Goal: Download file/media

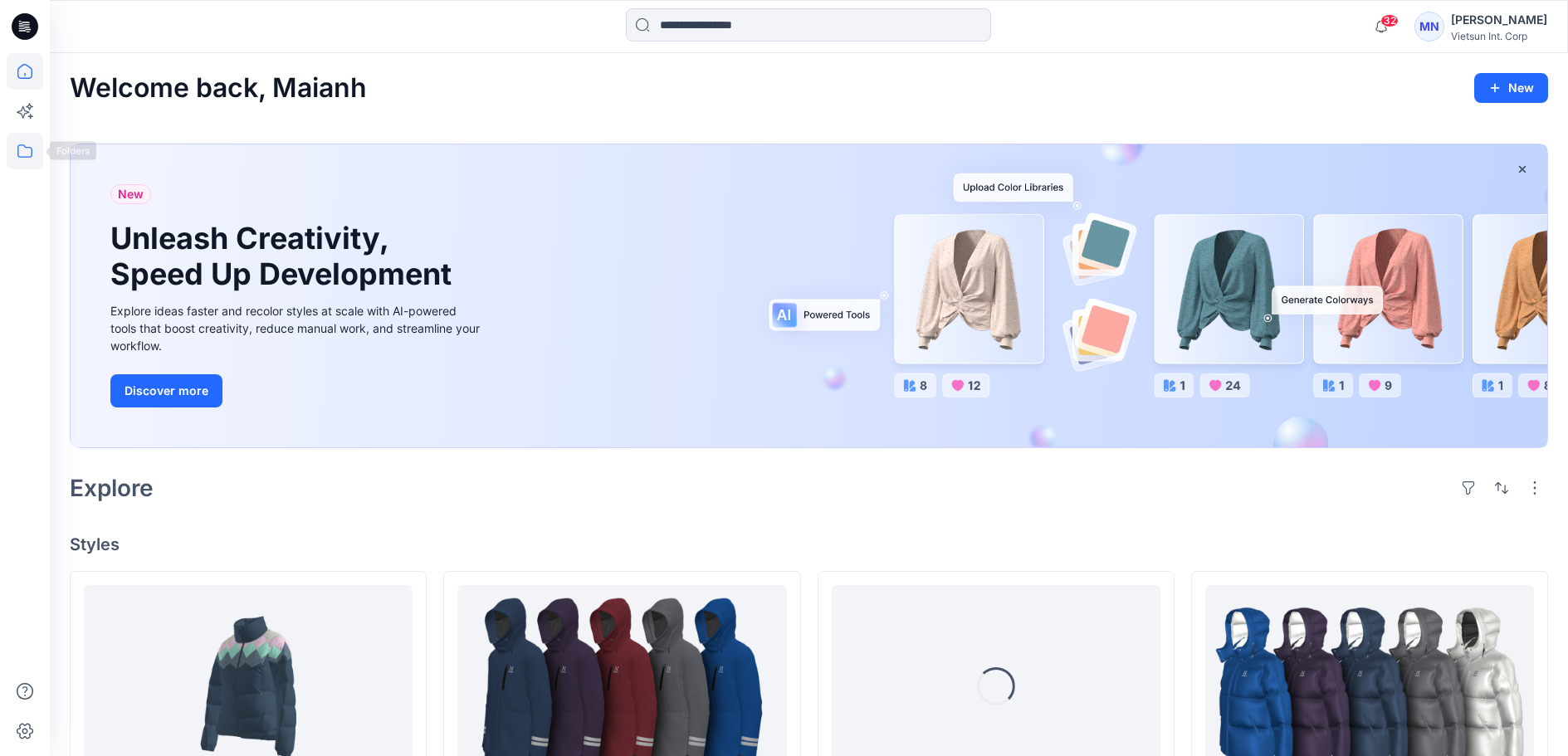
click at [18, 161] on icon at bounding box center [25, 150] width 36 height 36
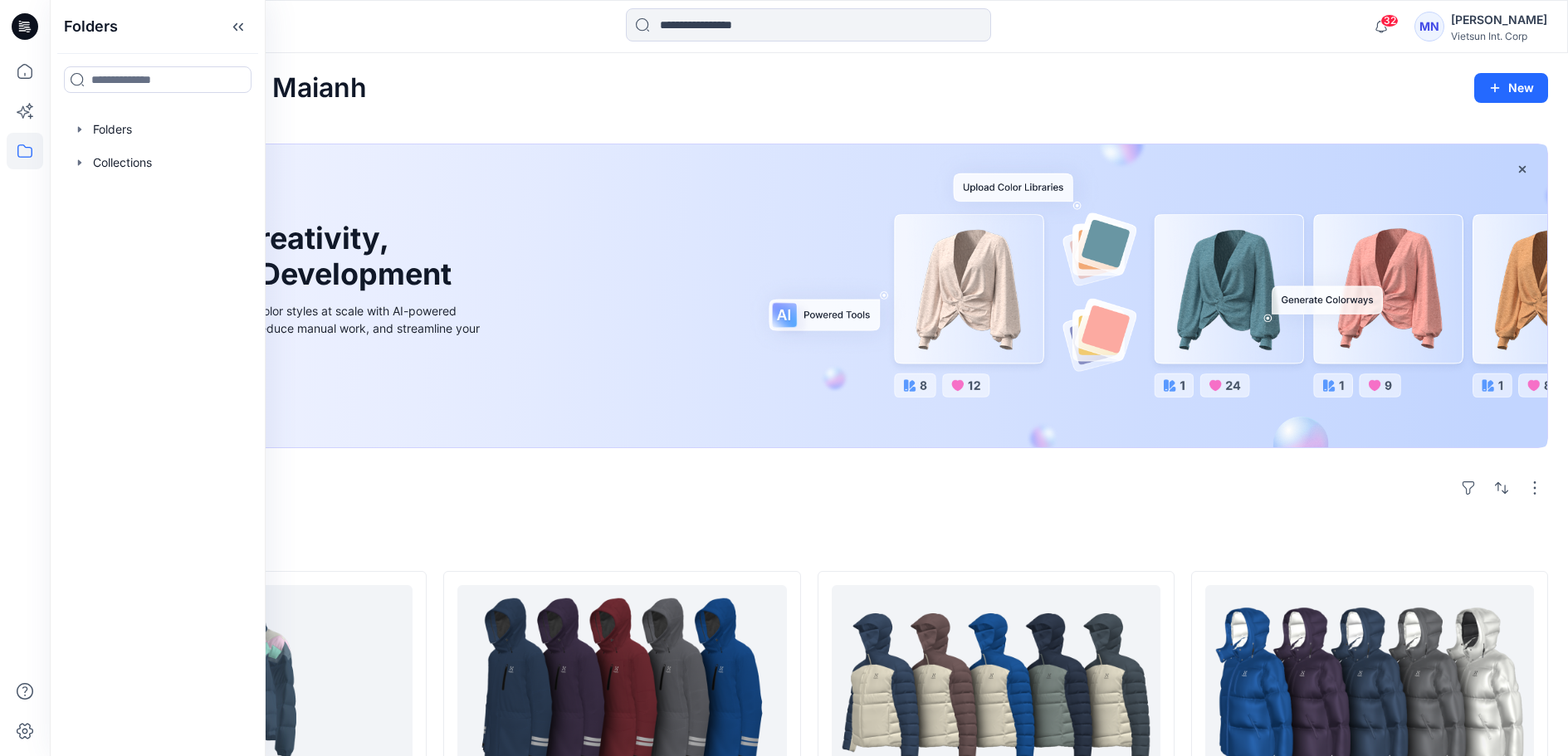
click at [438, 468] on div "New Unleash Creativity, Speed Up Development Explore ideas faster and recolor s…" at bounding box center [809, 300] width 1478 height 338
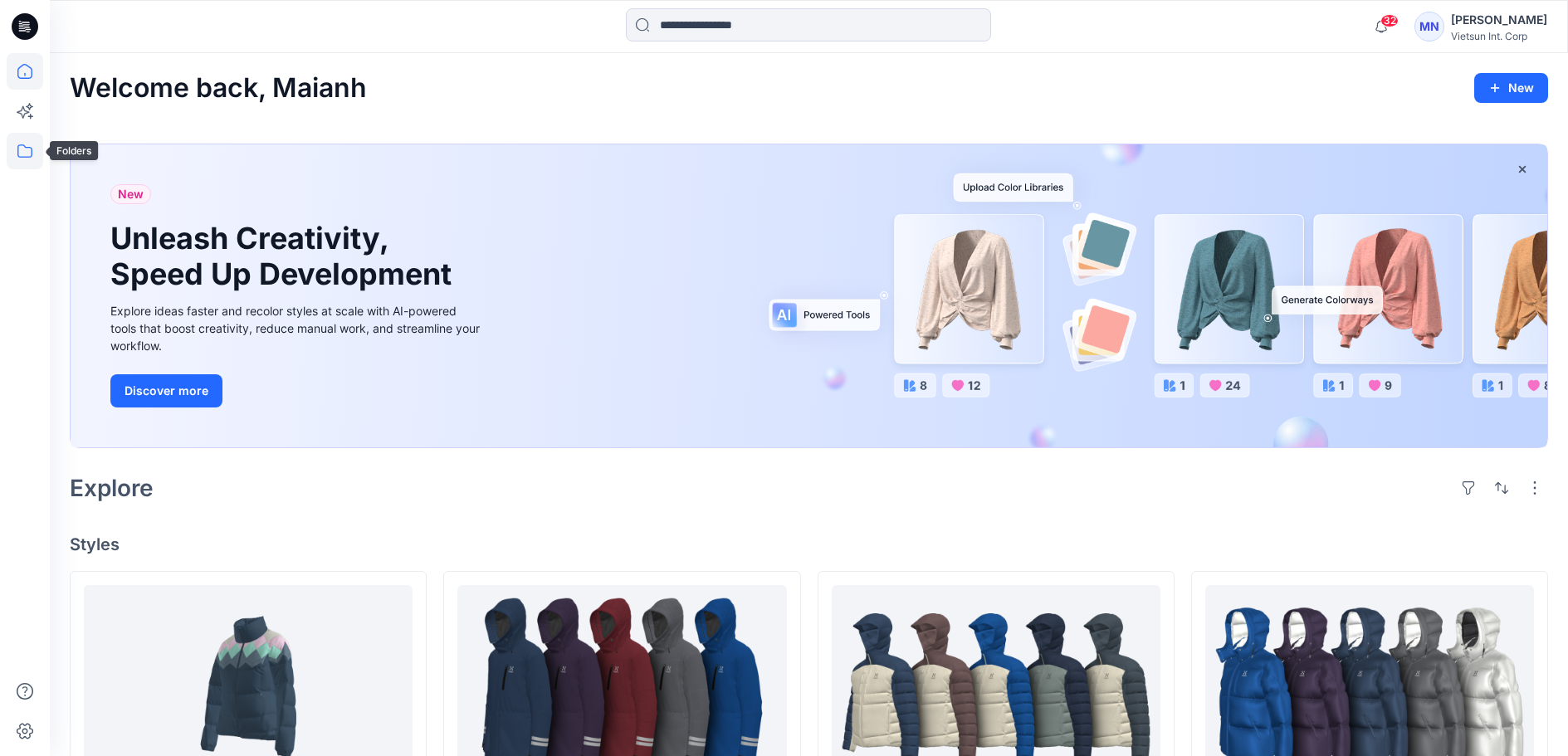
drag, startPoint x: 27, startPoint y: 158, endPoint x: 40, endPoint y: 165, distance: 14.8
click at [28, 158] on icon at bounding box center [25, 150] width 36 height 36
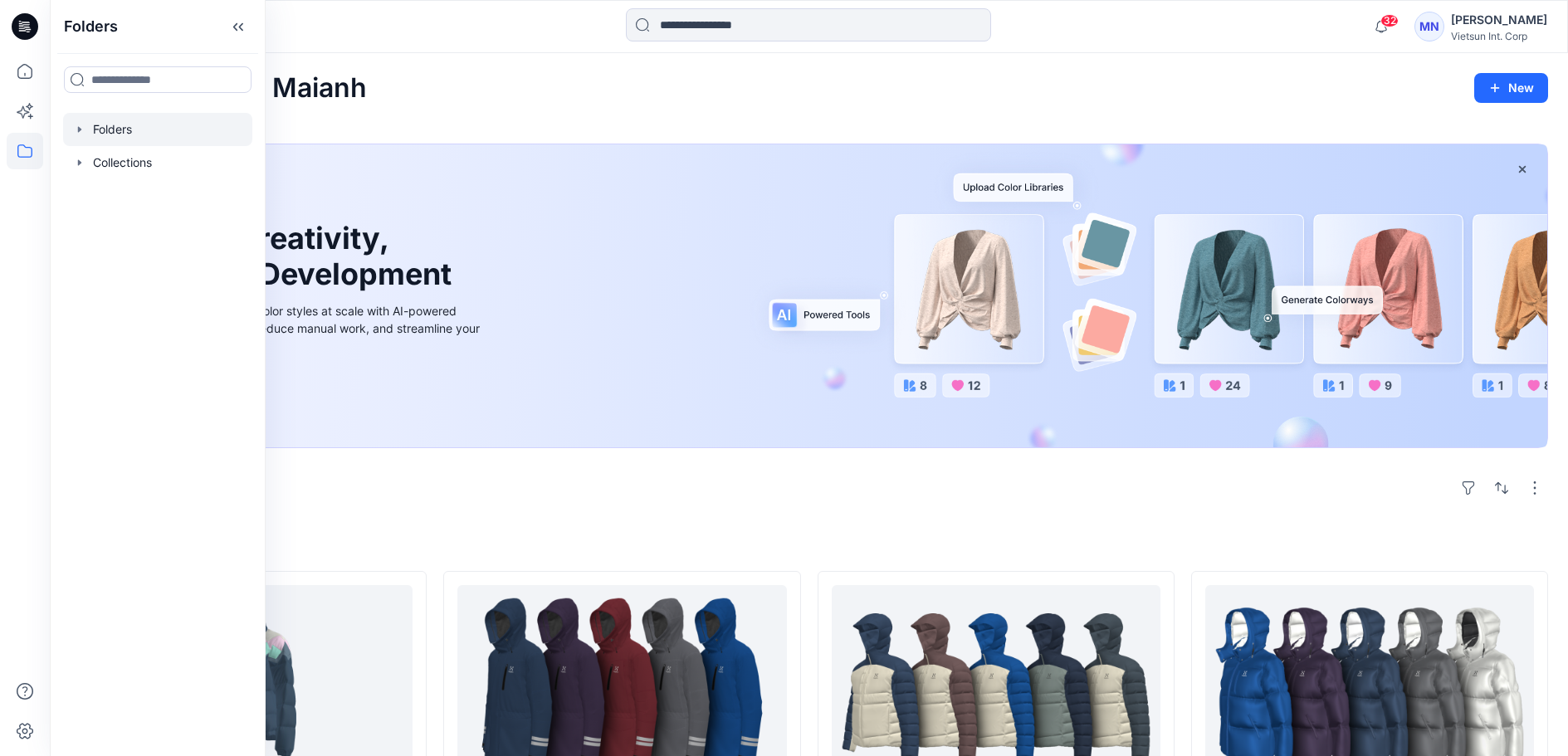
click at [147, 135] on div at bounding box center [157, 129] width 189 height 33
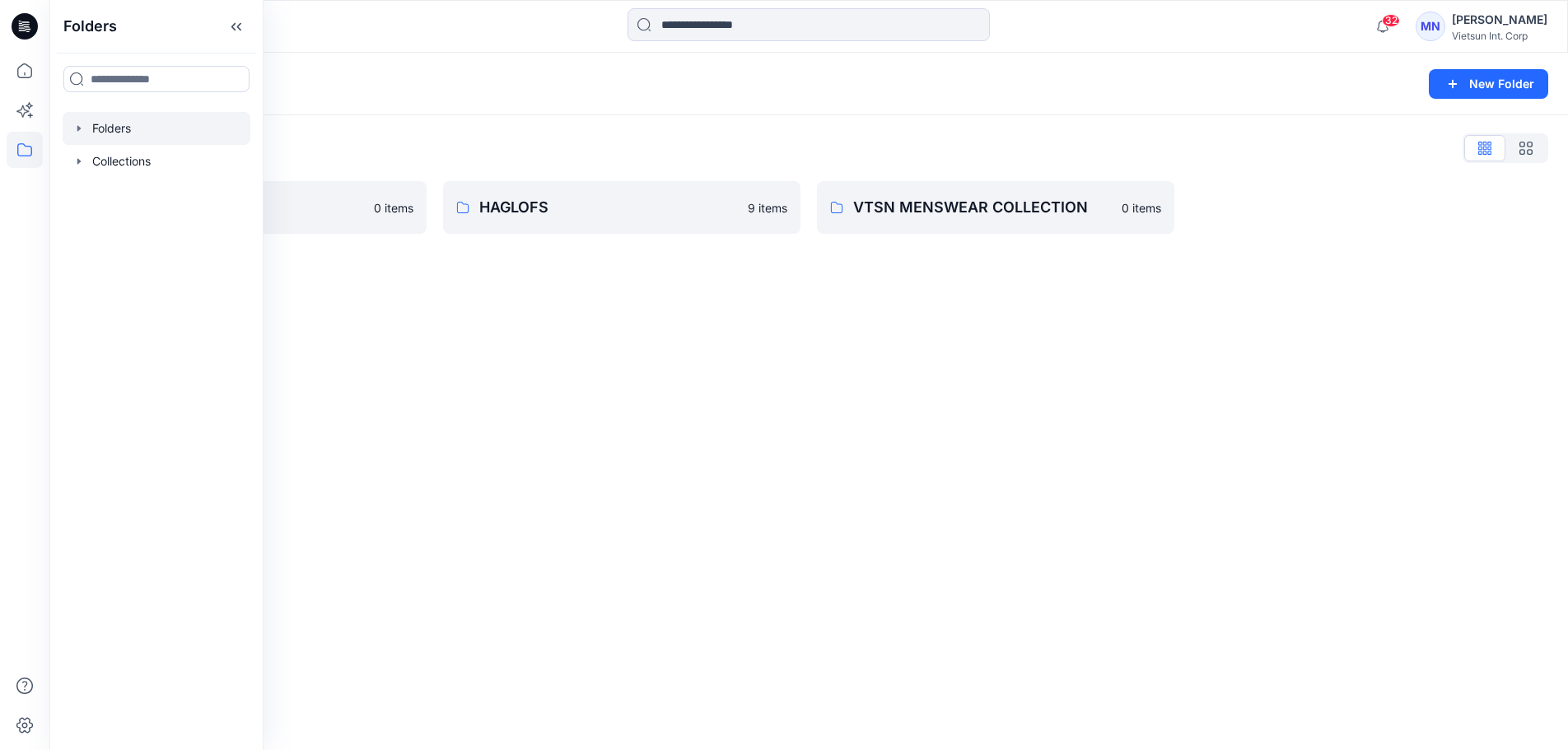
click at [637, 325] on div "Folders New Folder Folders List ASICS 0 items HAGLOFS 9 items VTSN MENSWEAR COL…" at bounding box center [809, 402] width 1519 height 697
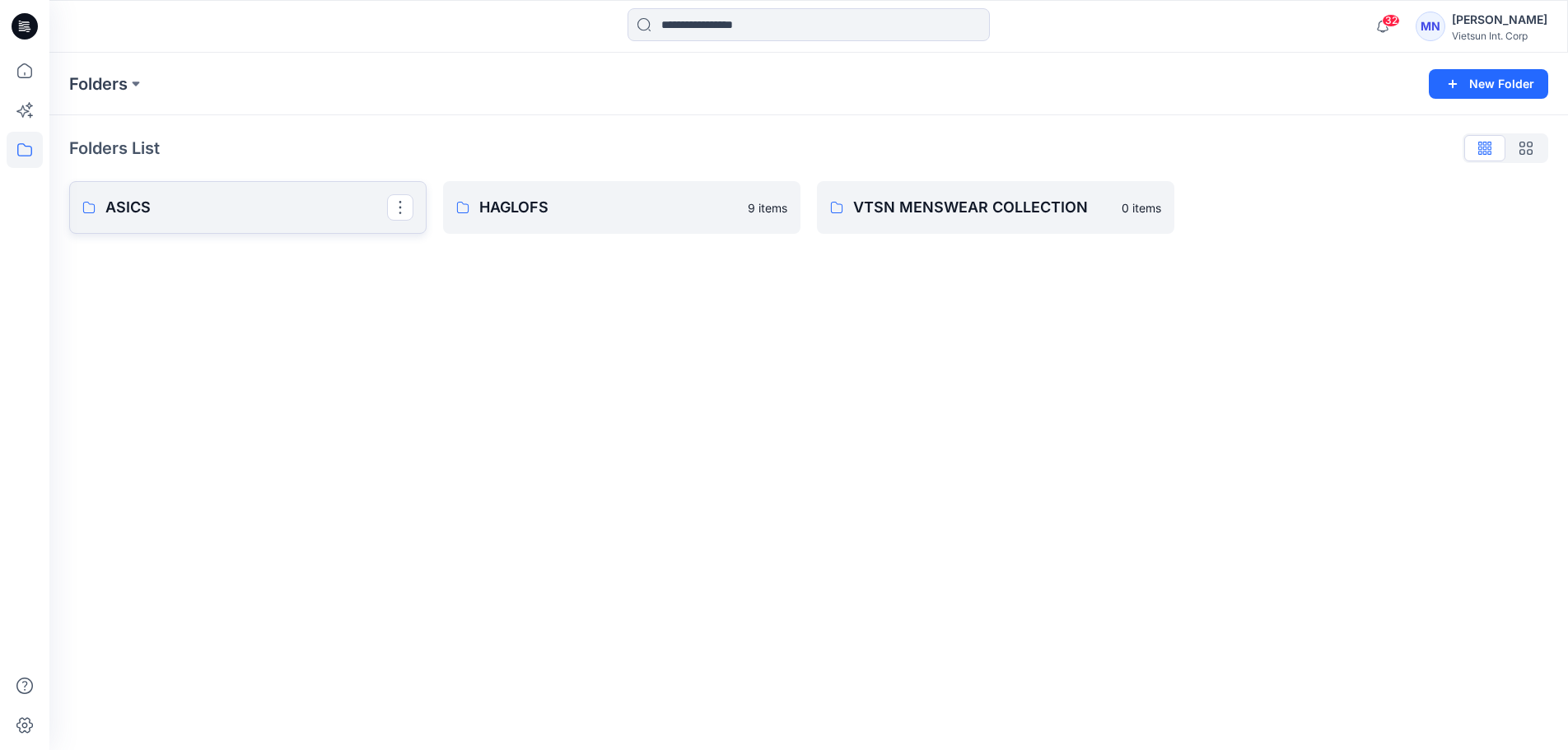
click at [286, 211] on p "ASICS" at bounding box center [246, 207] width 282 height 23
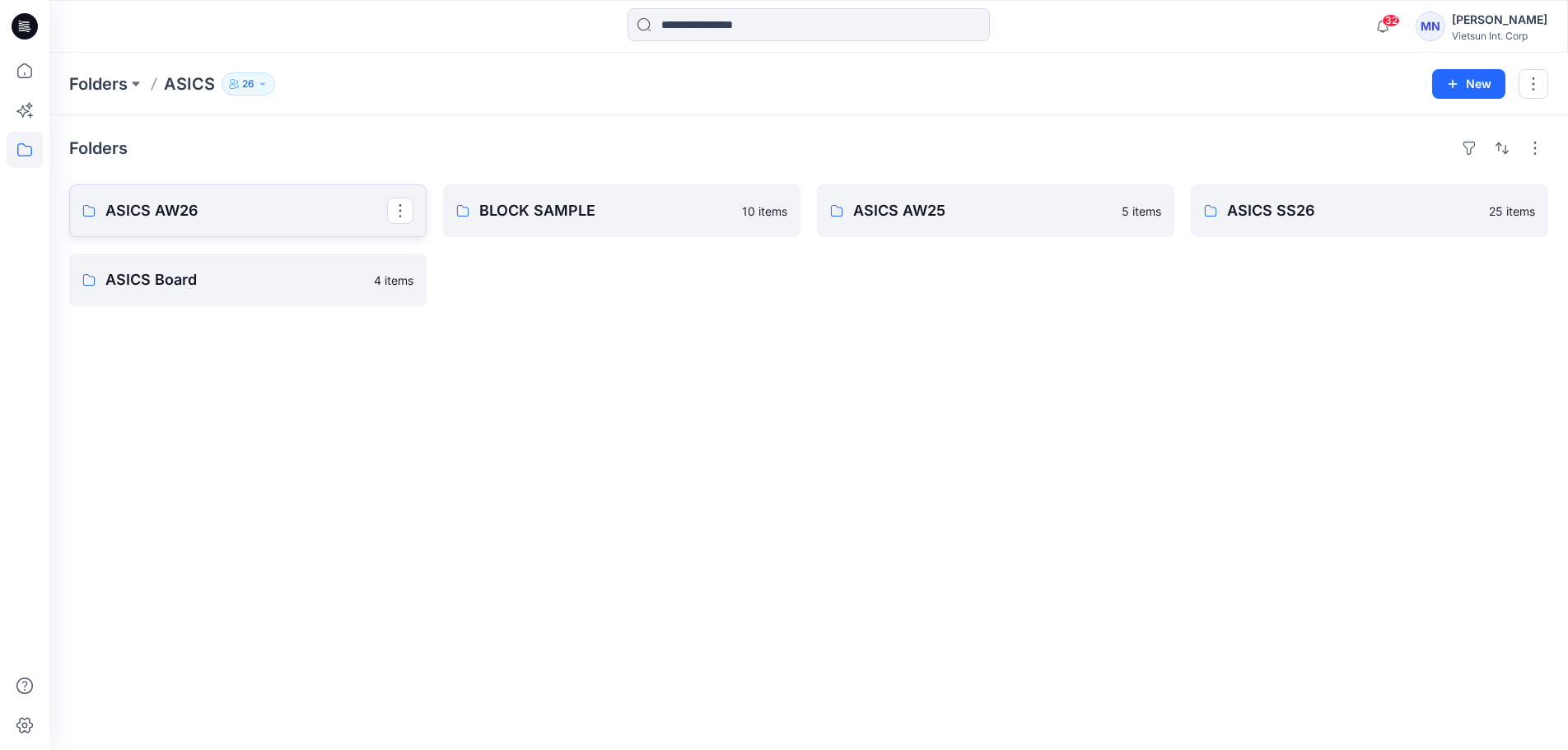
click at [261, 222] on p "ASICS AW26" at bounding box center [246, 210] width 282 height 23
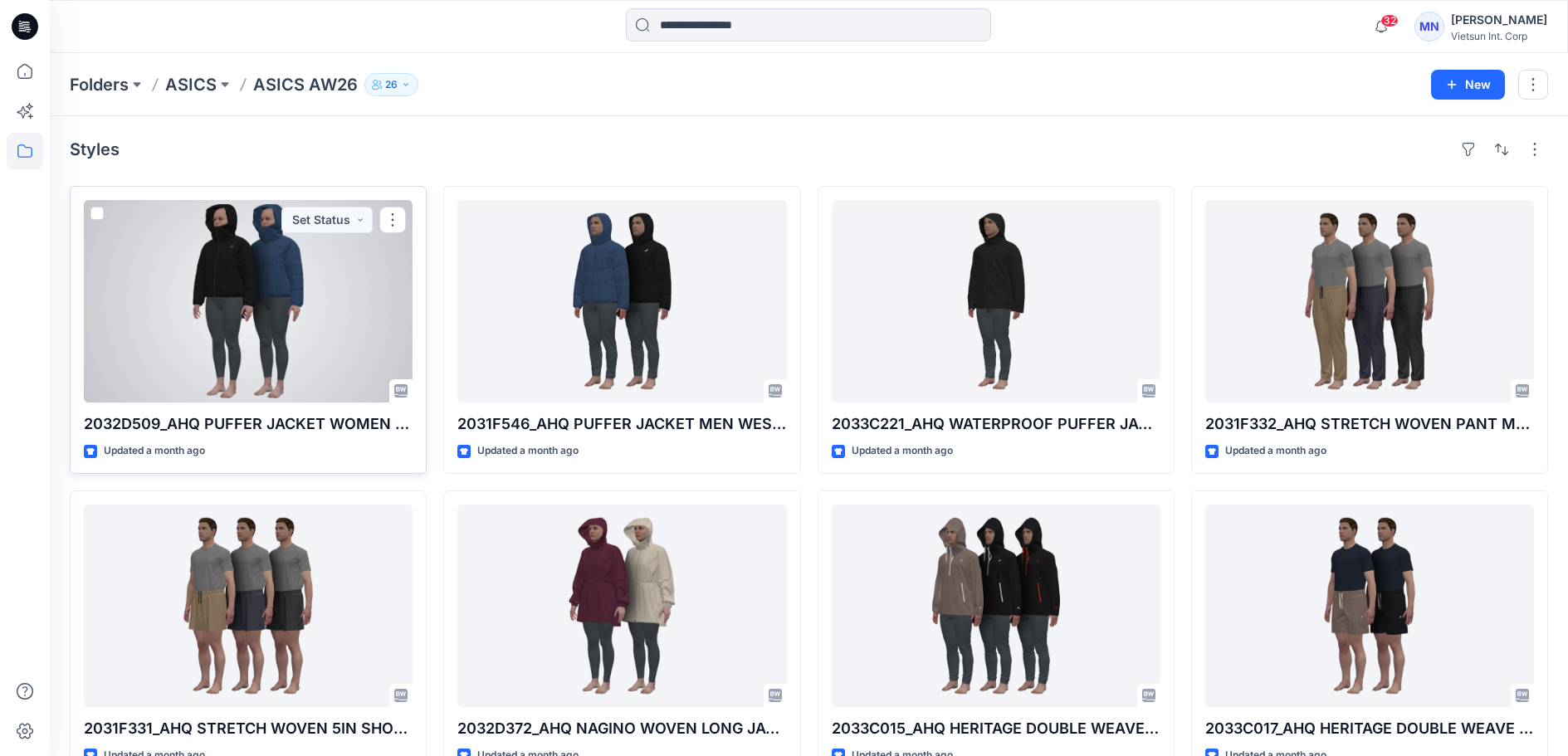
click at [327, 319] on div at bounding box center [248, 301] width 328 height 203
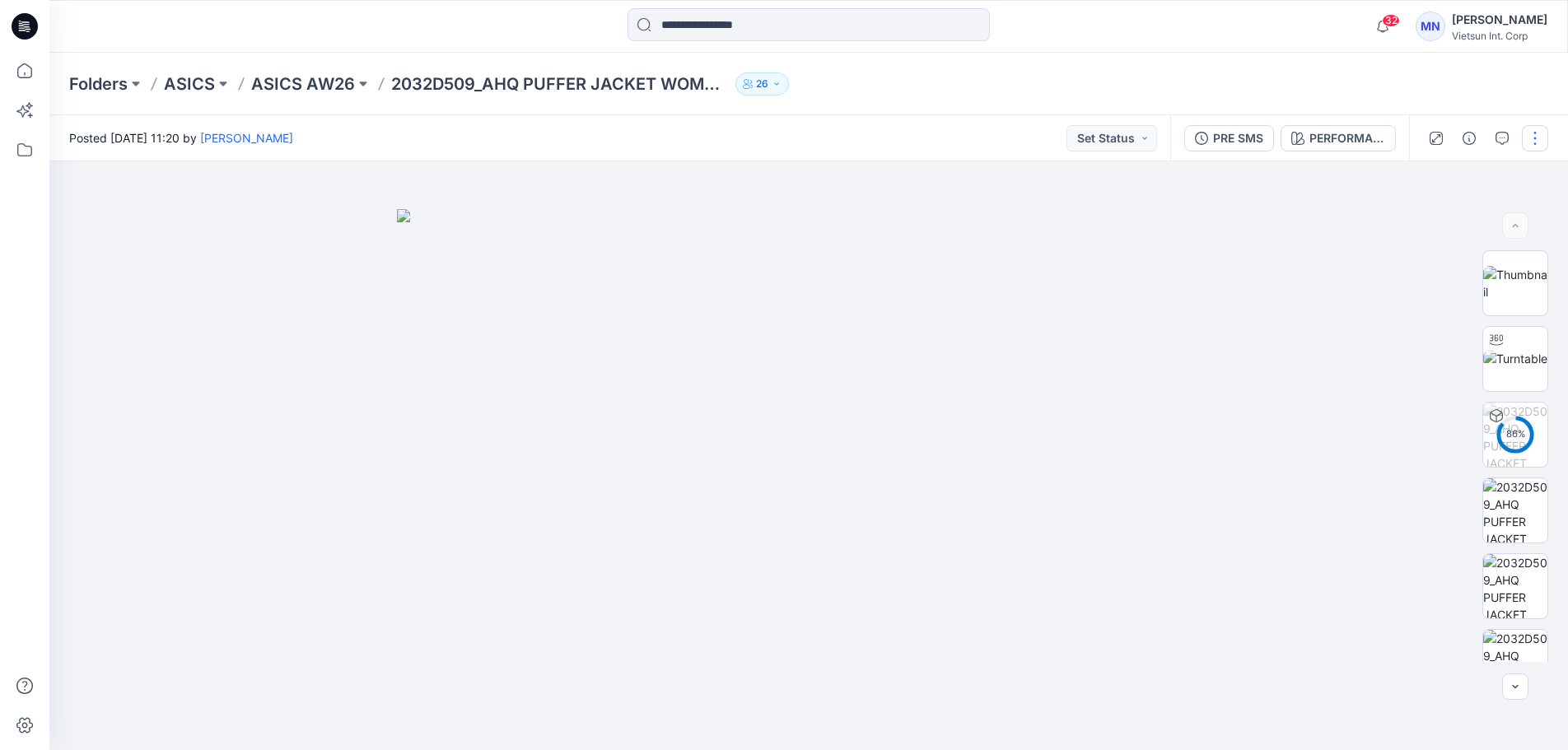
click at [1524, 136] on button "button" at bounding box center [1534, 138] width 26 height 26
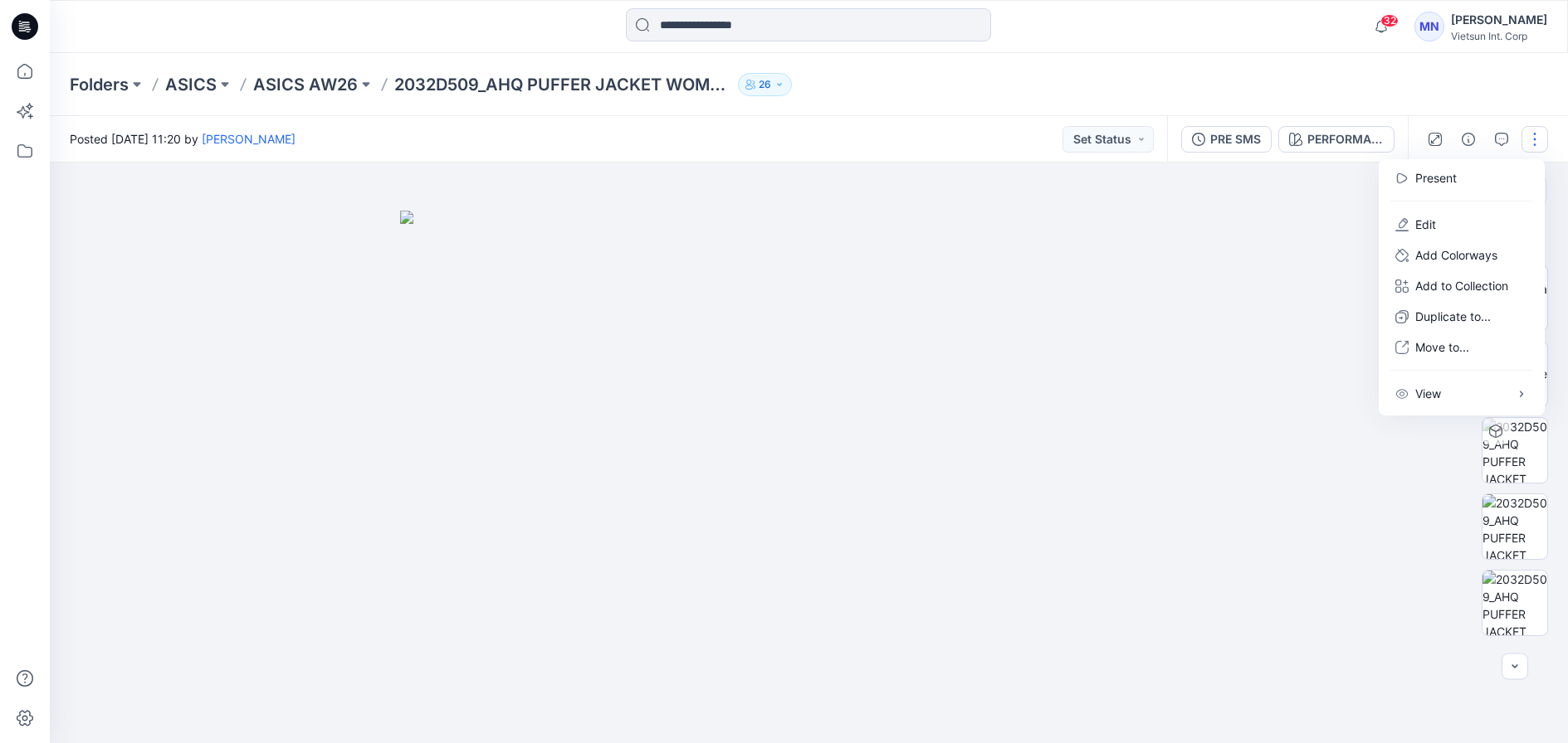
click at [1230, 246] on div at bounding box center [815, 459] width 1531 height 593
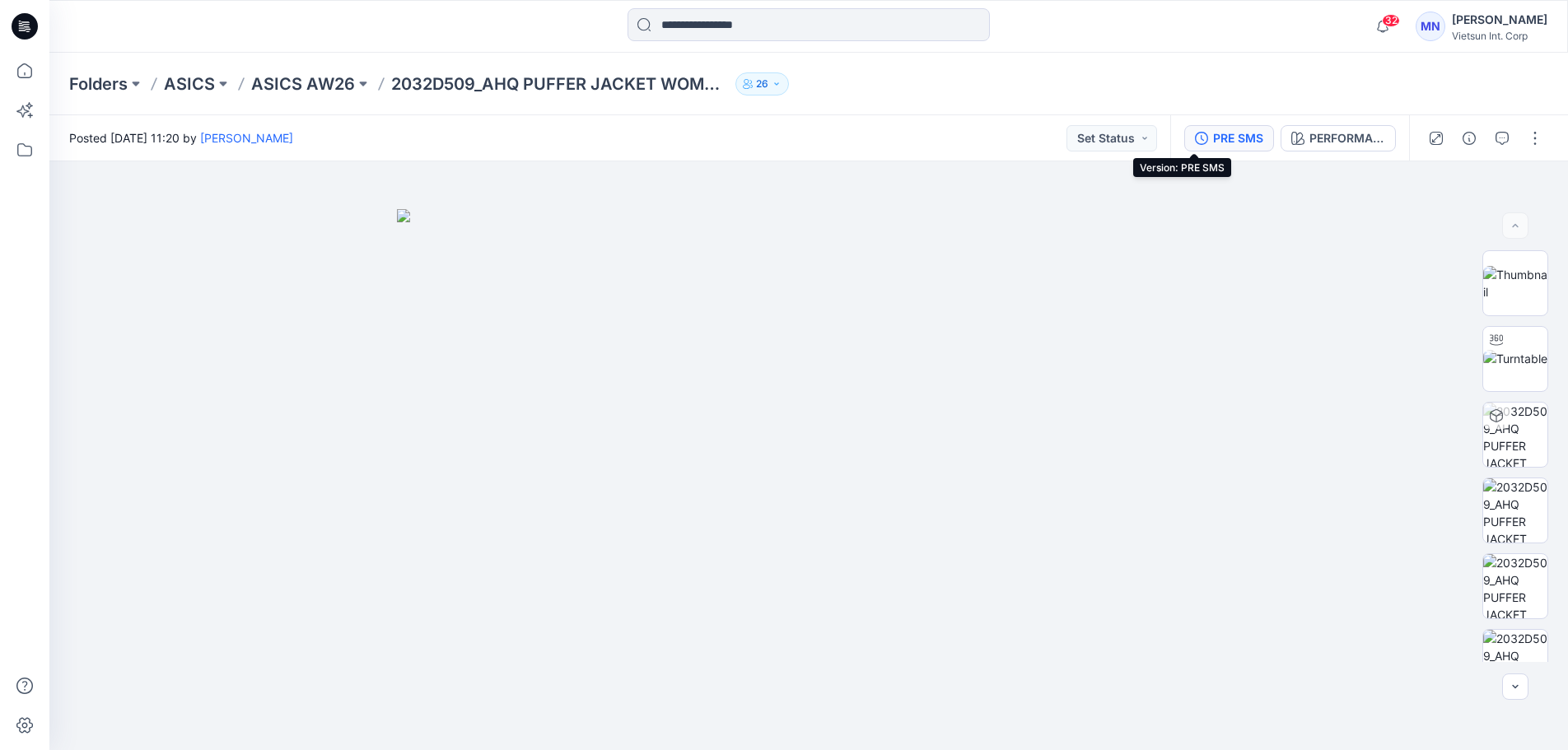
click at [1213, 141] on div "PRE SMS" at bounding box center [1239, 139] width 51 height 19
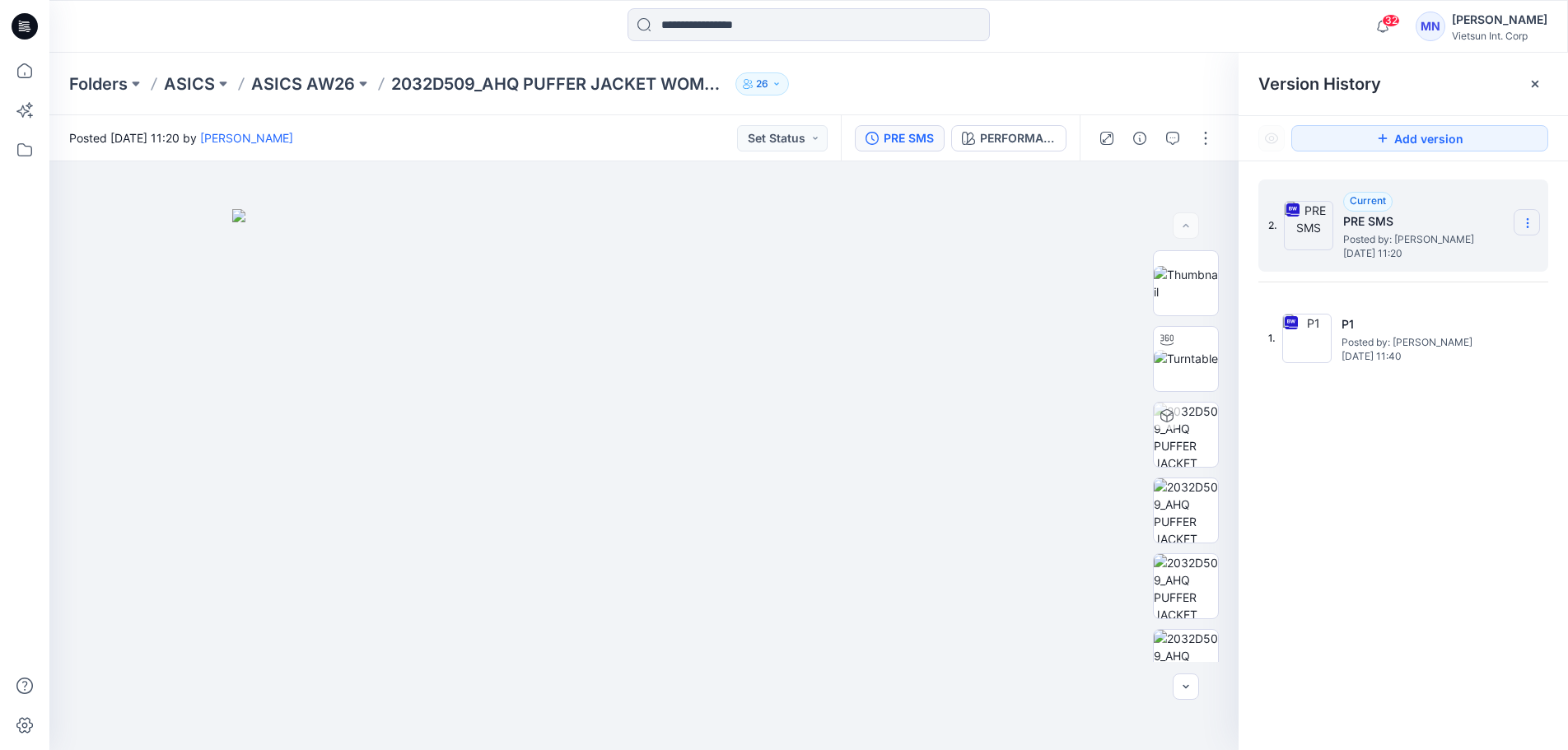
click at [1528, 218] on icon at bounding box center [1528, 223] width 13 height 13
drag, startPoint x: 1421, startPoint y: 264, endPoint x: 1374, endPoint y: 290, distance: 53.7
click at [1421, 263] on span "Download Source BW File" at bounding box center [1443, 254] width 137 height 19
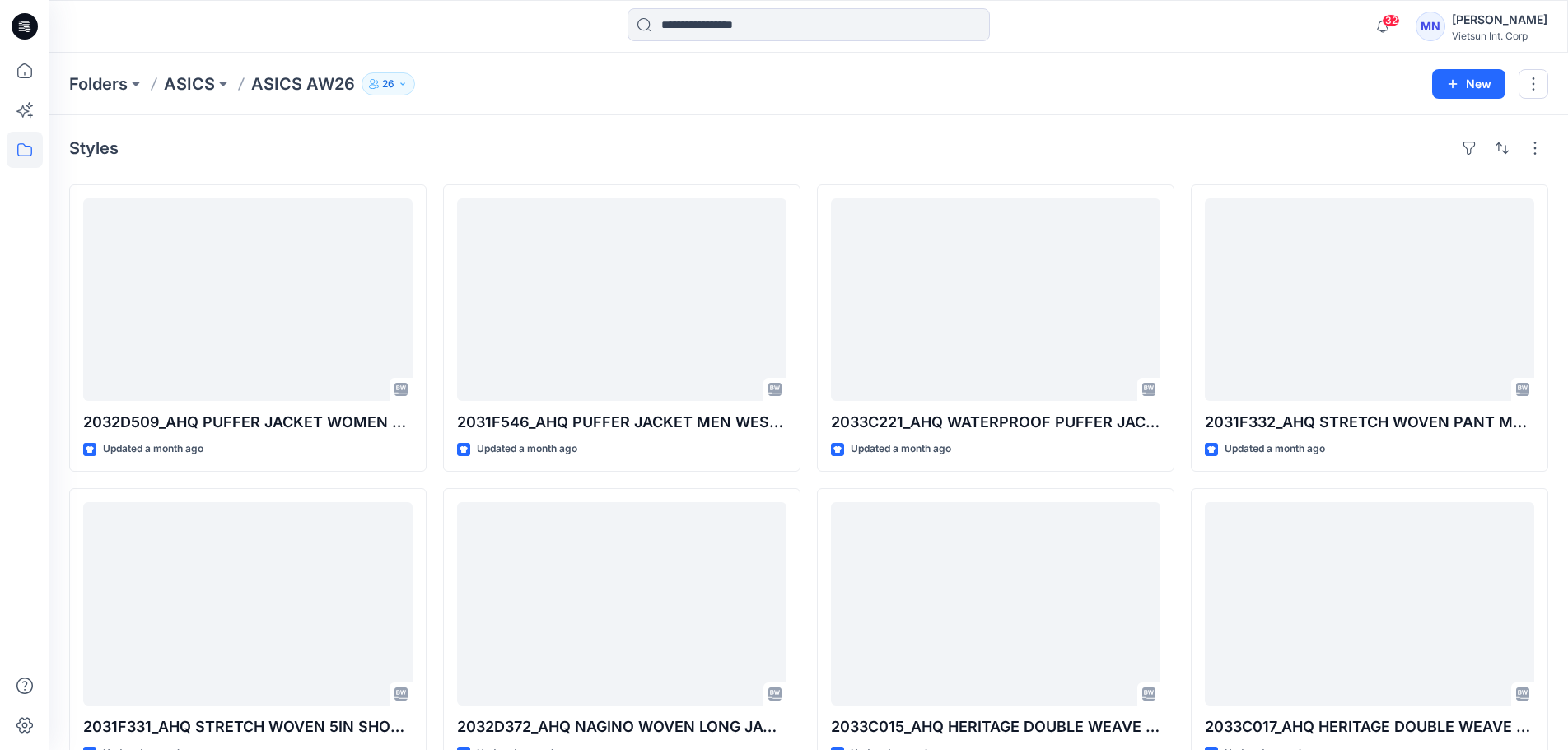
click at [315, 84] on p "ASICS AW26" at bounding box center [302, 83] width 104 height 23
click at [1318, 558] on div at bounding box center [1369, 604] width 329 height 203
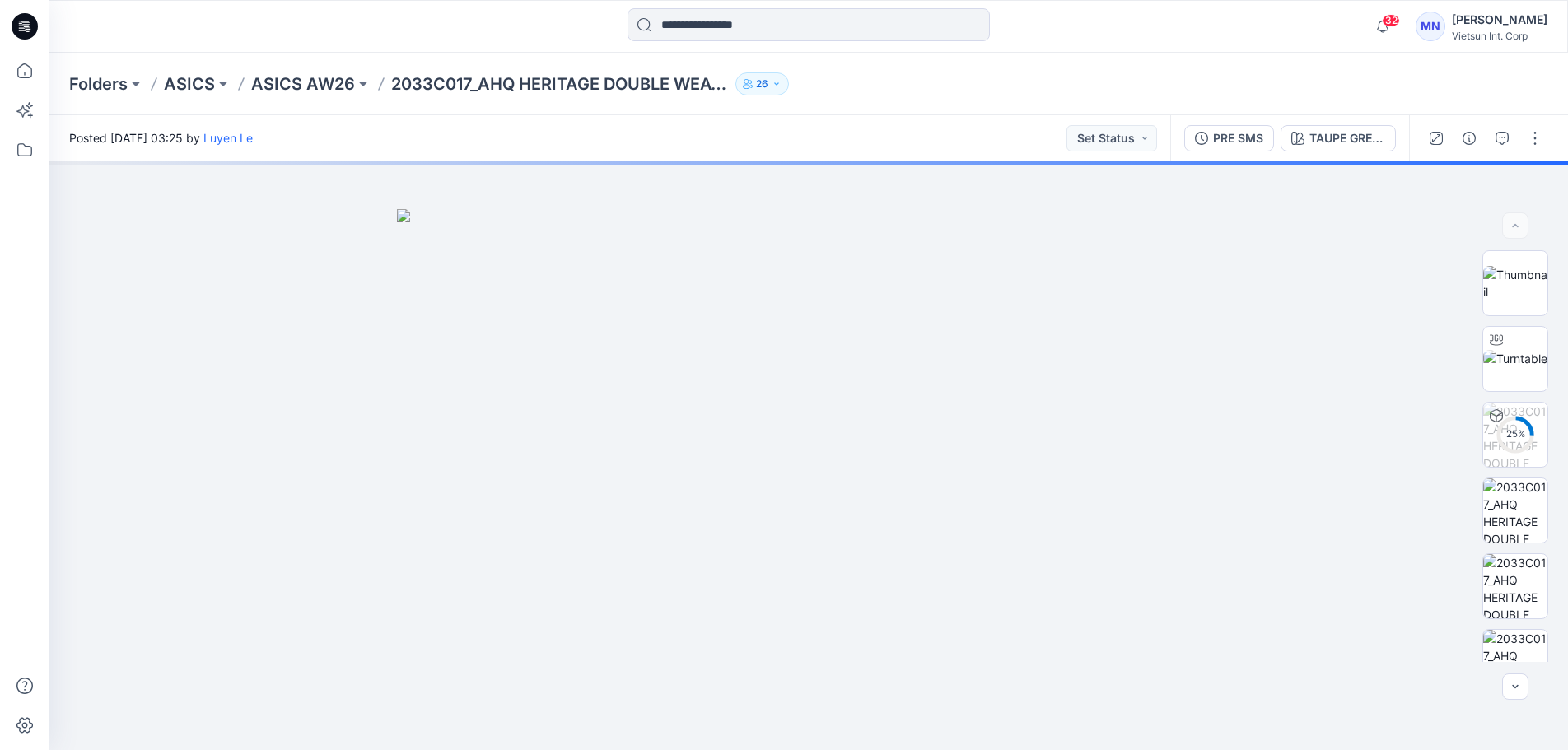
click at [488, 83] on p "2033C017_AHQ HERITAGE DOUBLE WEAVE 7IN SHORT UNISEX WESTERN_AW26" at bounding box center [560, 83] width 338 height 23
click at [319, 75] on p "ASICS AW26" at bounding box center [302, 83] width 104 height 23
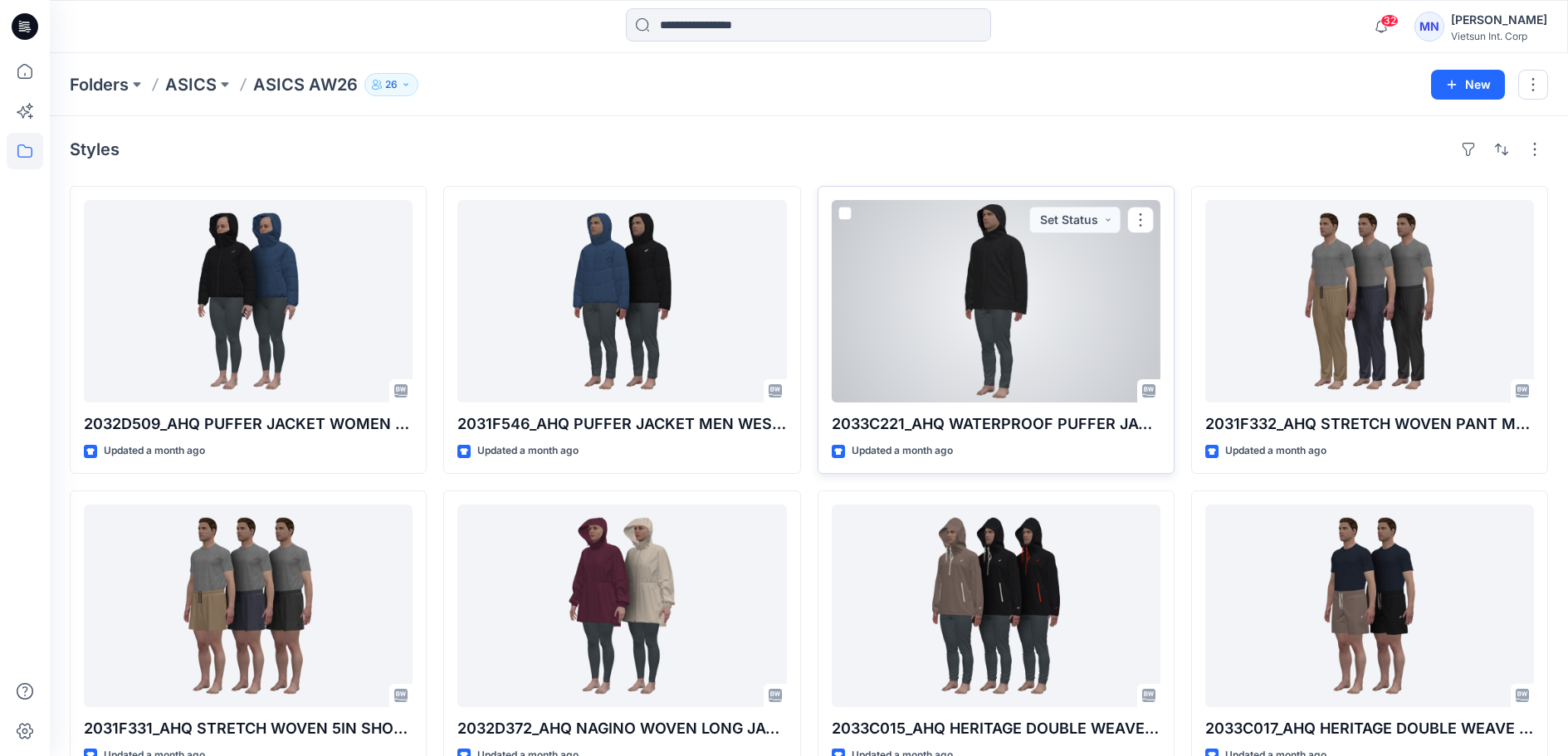
click at [1055, 351] on div at bounding box center [995, 301] width 328 height 203
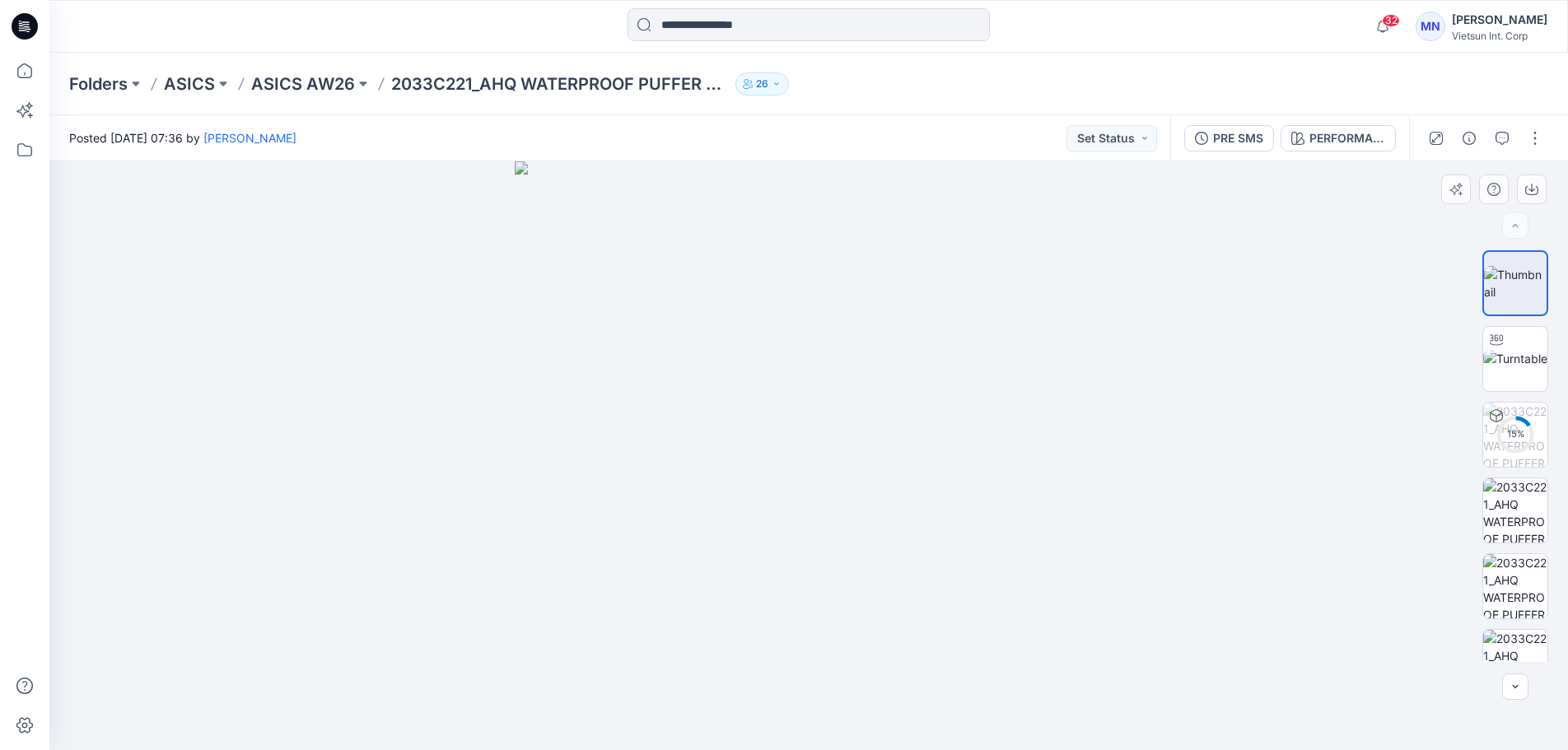
drag, startPoint x: 879, startPoint y: 546, endPoint x: 828, endPoint y: 554, distance: 51.6
click at [828, 554] on img at bounding box center [808, 455] width 589 height 588
click at [1213, 139] on div "PRE SMS" at bounding box center [1239, 139] width 51 height 19
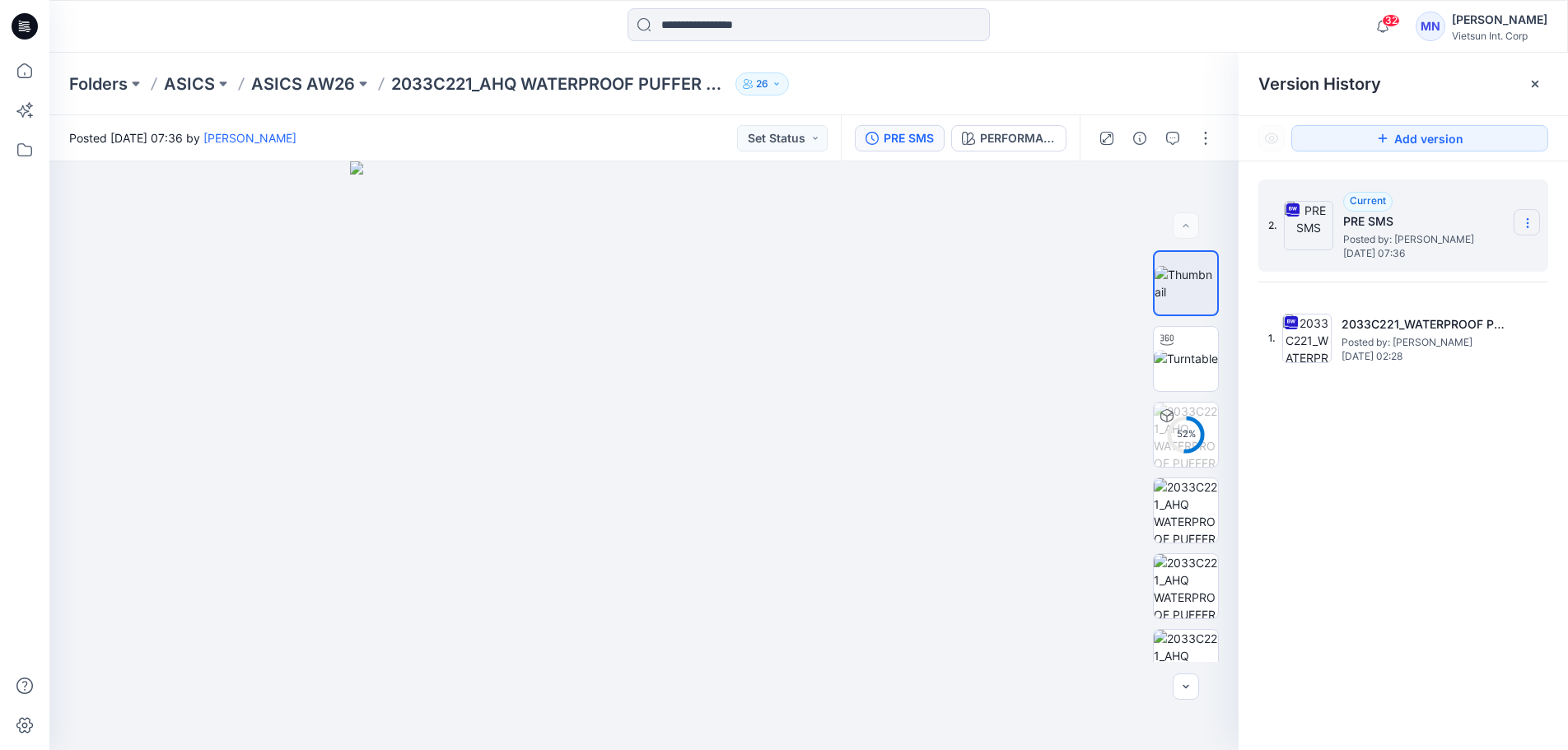
click at [1525, 225] on icon at bounding box center [1528, 223] width 13 height 13
click at [1429, 259] on span "Download Source BW File" at bounding box center [1443, 254] width 137 height 19
click at [330, 91] on p "ASICS AW26" at bounding box center [302, 83] width 104 height 23
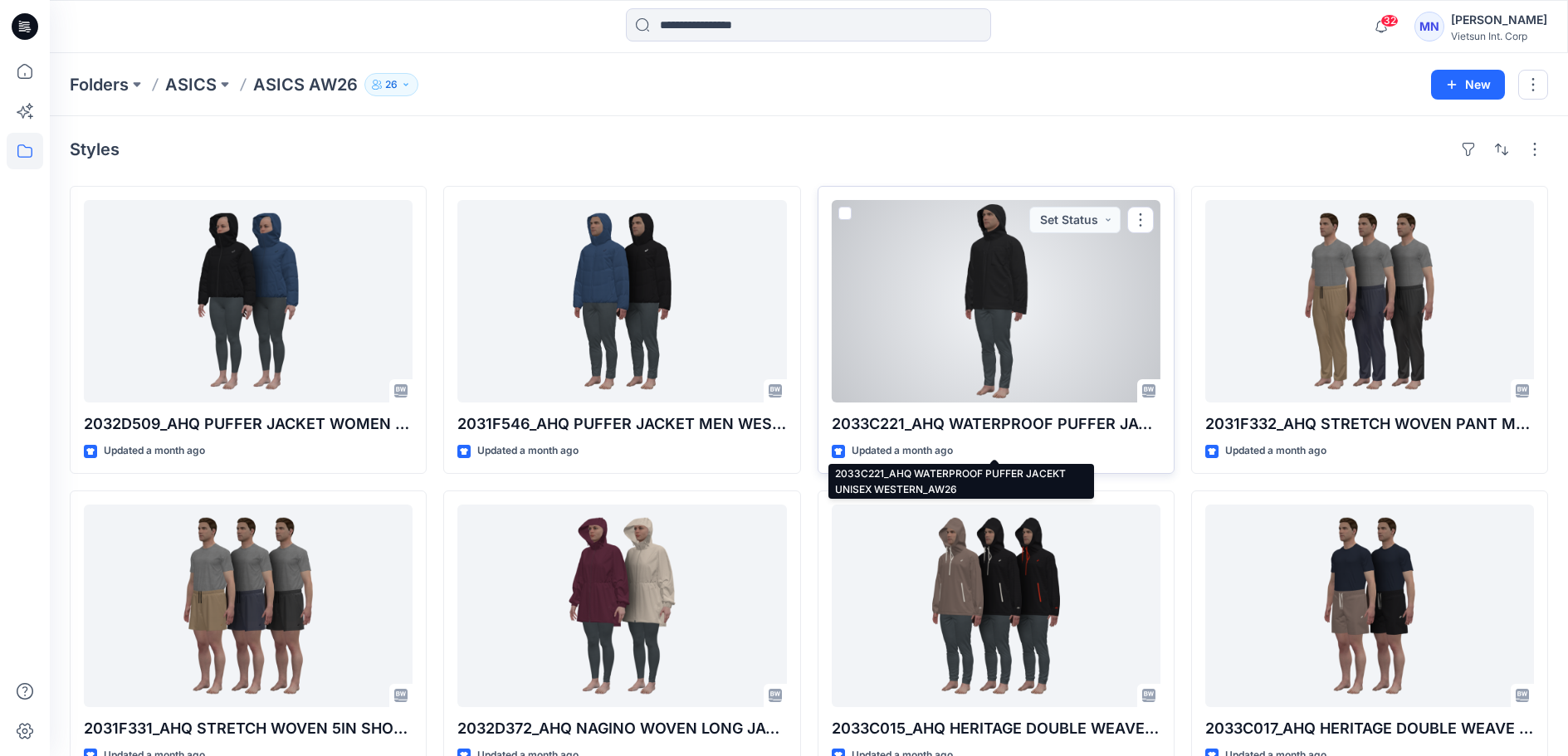
scroll to position [83, 0]
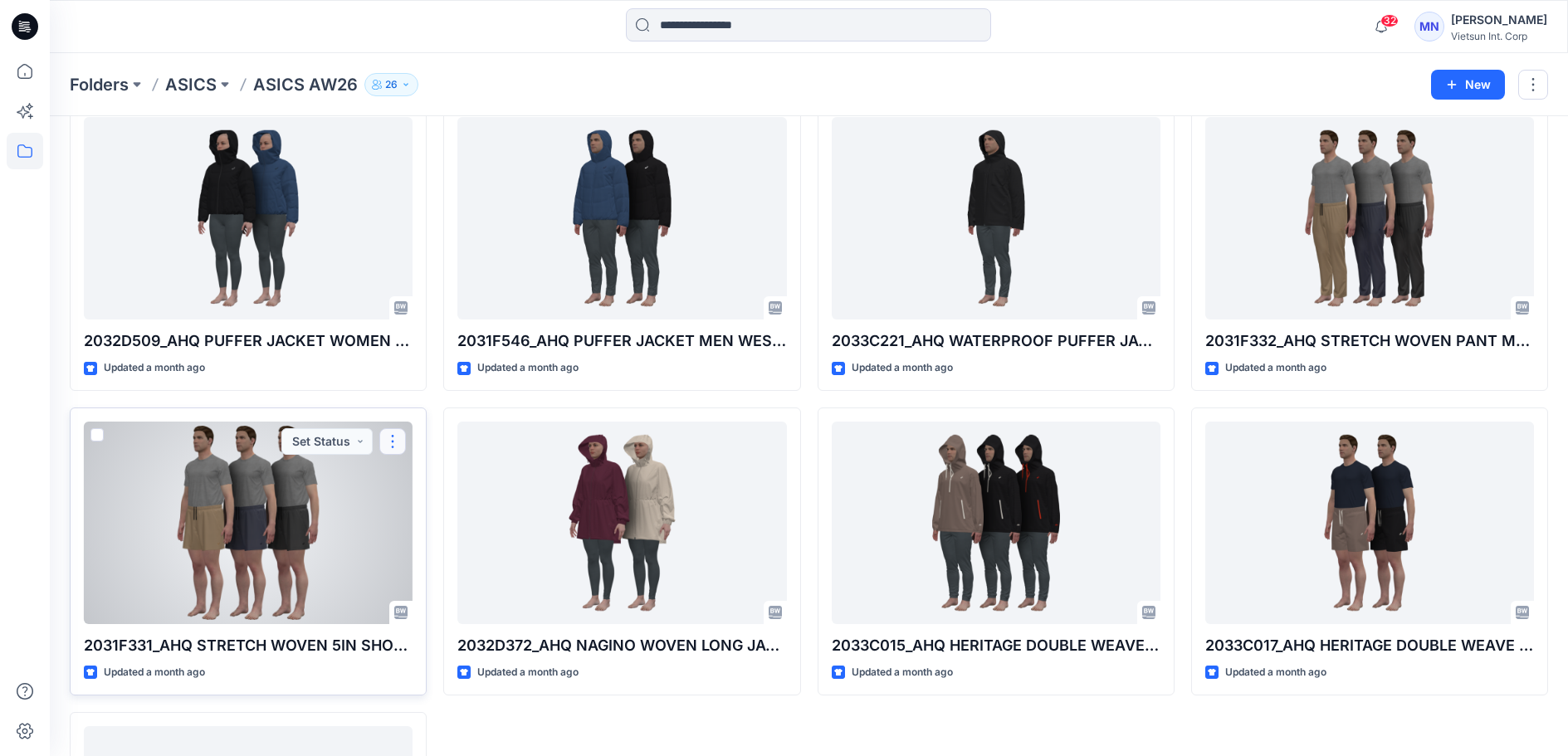
click at [389, 455] on button "button" at bounding box center [392, 441] width 26 height 26
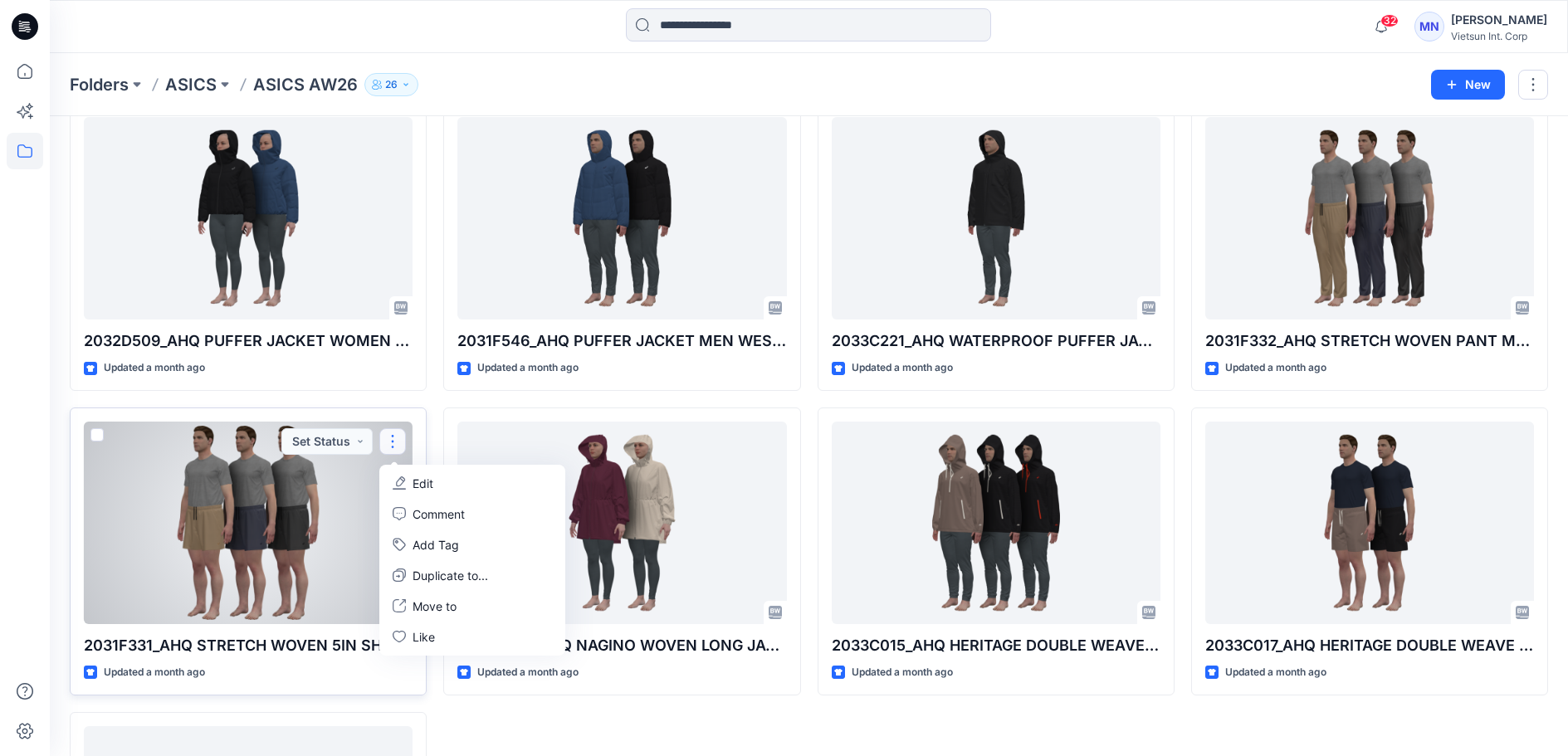
click at [284, 590] on div at bounding box center [248, 523] width 328 height 203
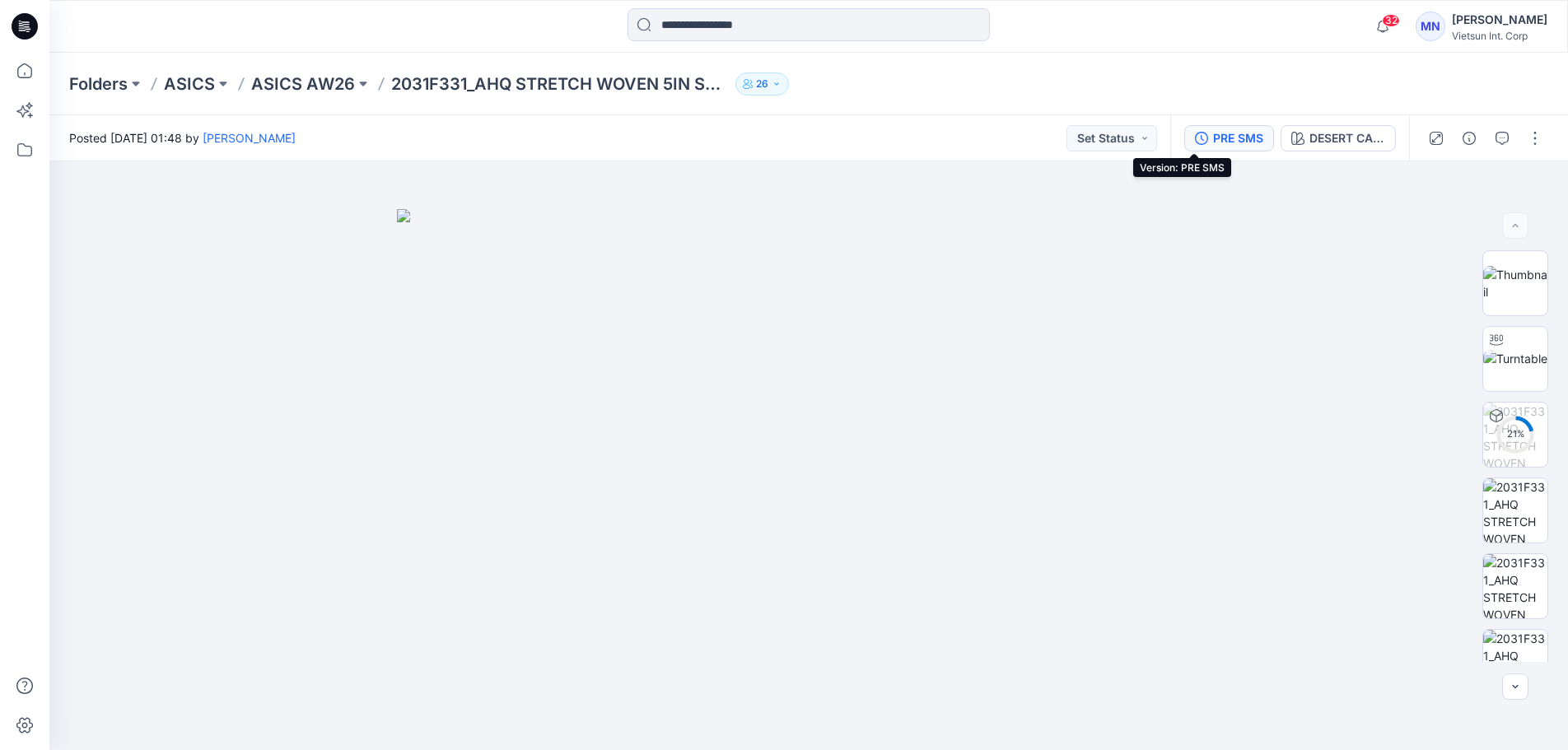
click at [1184, 147] on button "PRE SMS" at bounding box center [1229, 138] width 90 height 26
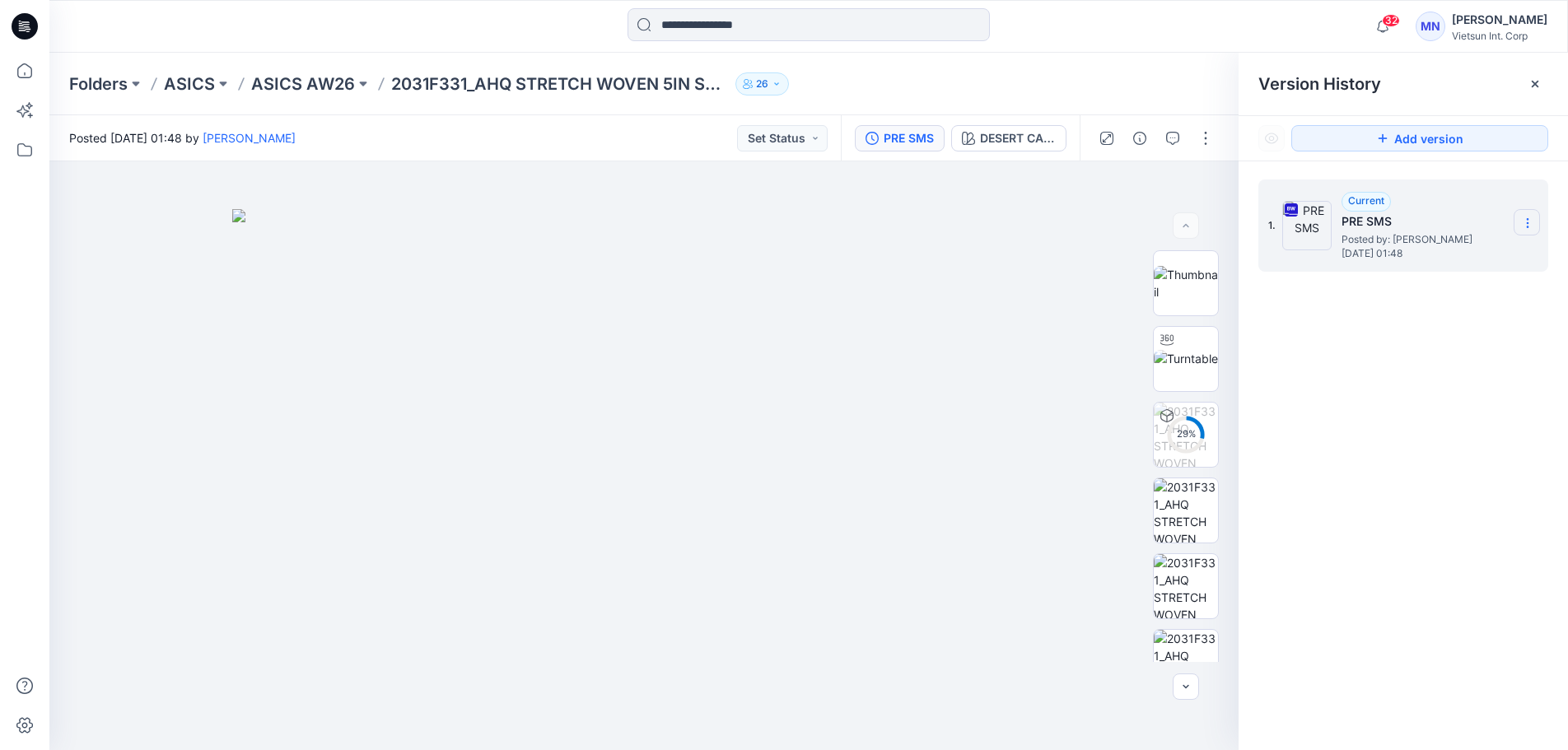
click at [1523, 222] on icon at bounding box center [1528, 223] width 13 height 13
click at [1472, 263] on span "Download Source BW File" at bounding box center [1443, 254] width 137 height 19
click at [325, 80] on p "ASICS AW26" at bounding box center [302, 83] width 104 height 23
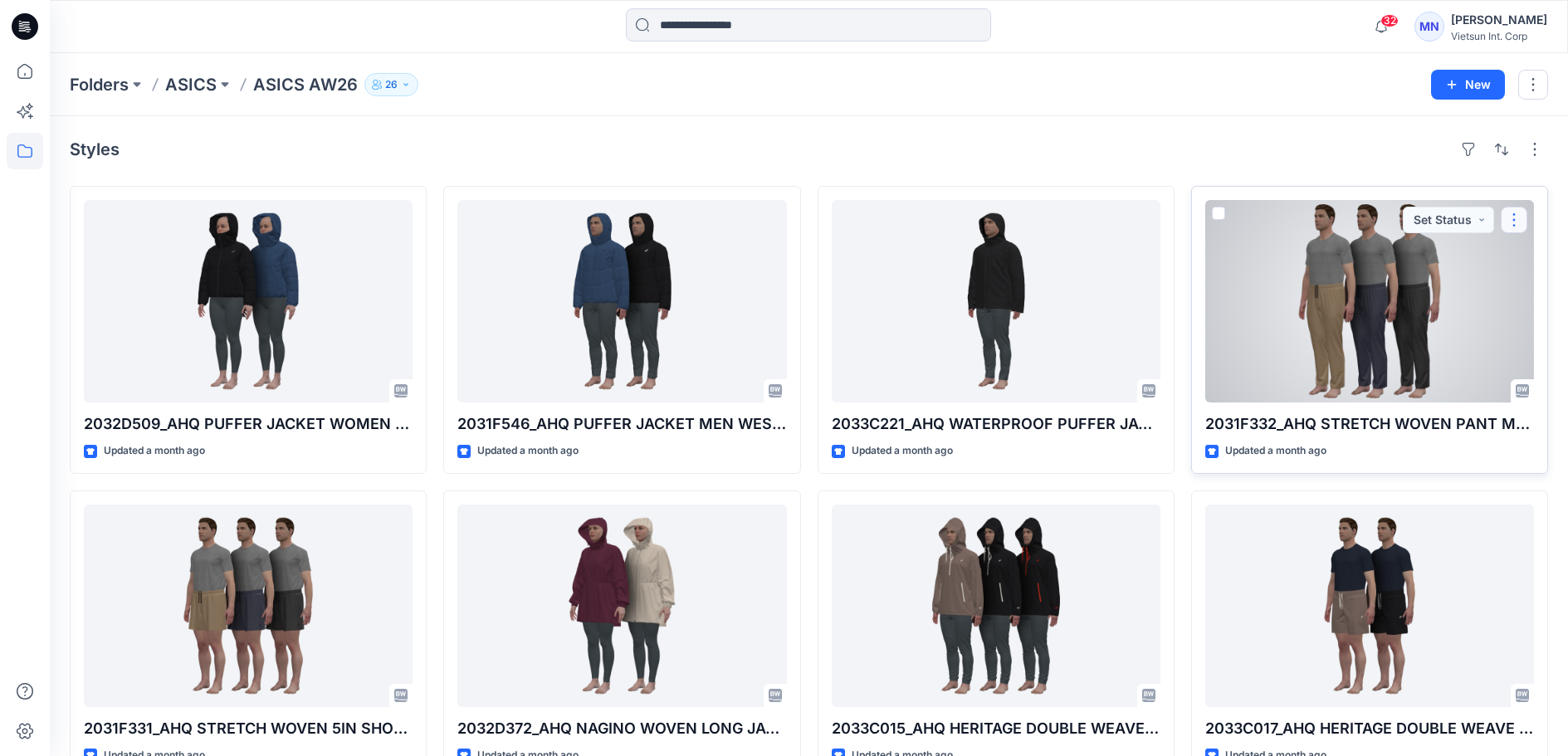
click at [1512, 231] on button "button" at bounding box center [1513, 220] width 26 height 26
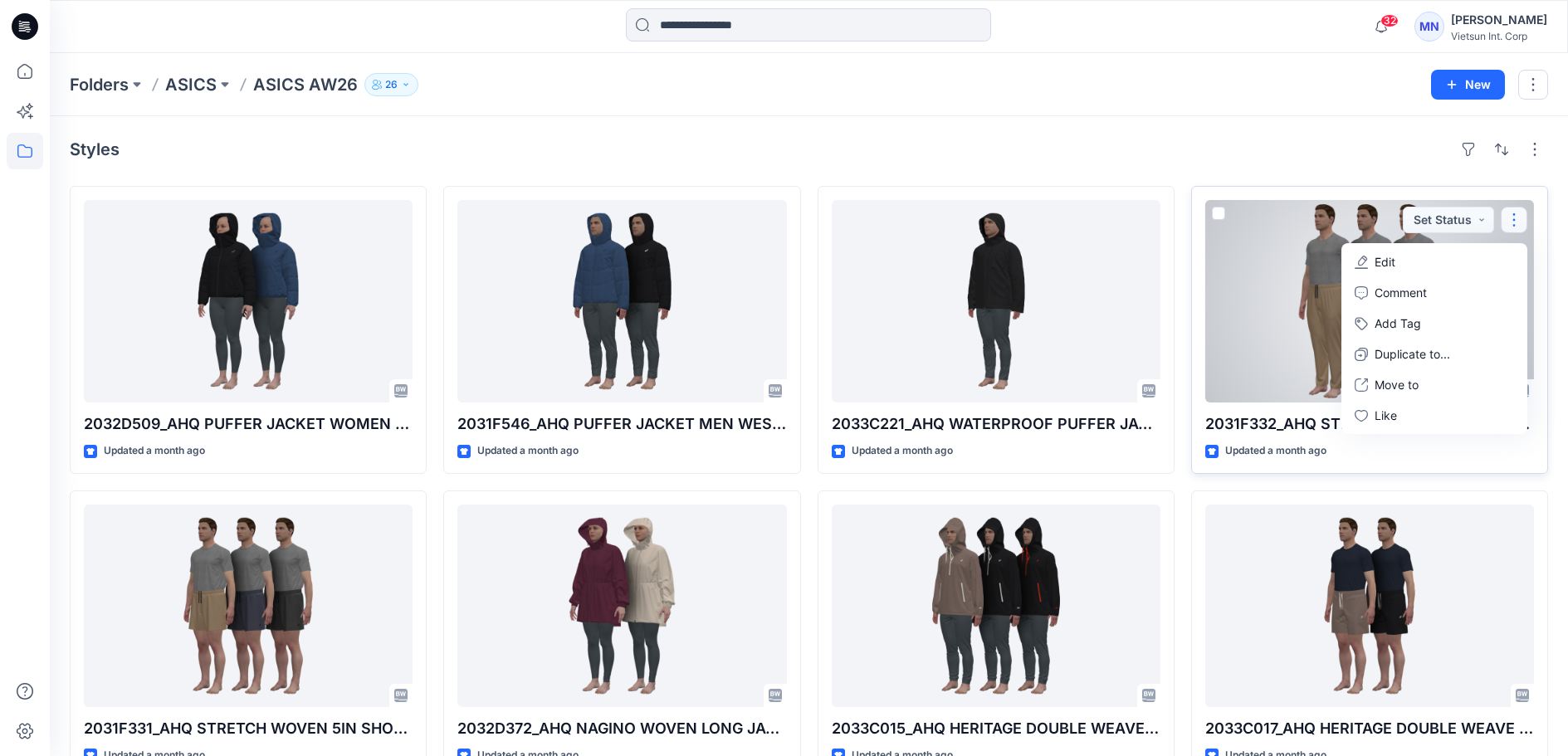
click at [1233, 263] on div at bounding box center [1369, 301] width 328 height 203
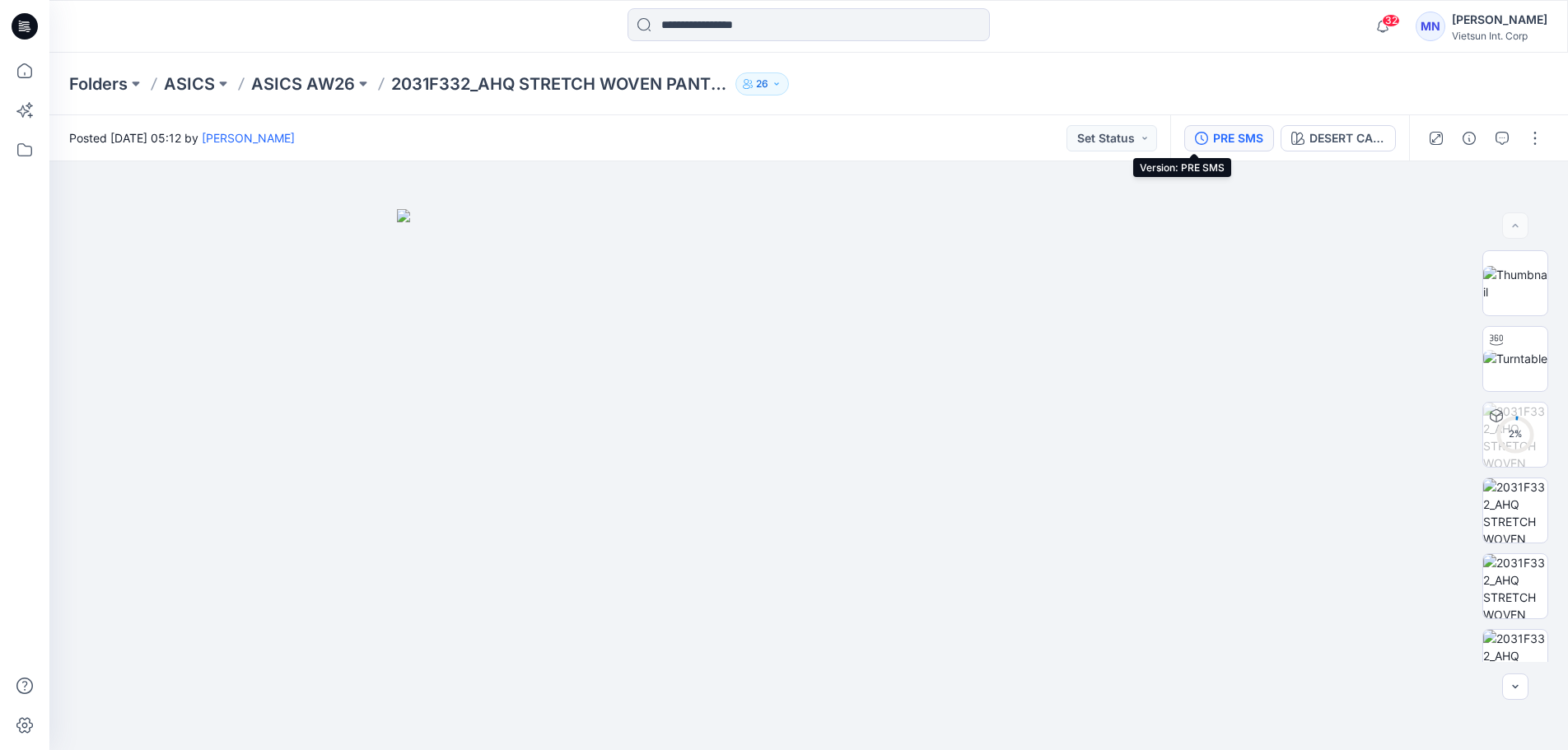
click at [1213, 146] on div "PRE SMS" at bounding box center [1239, 139] width 51 height 19
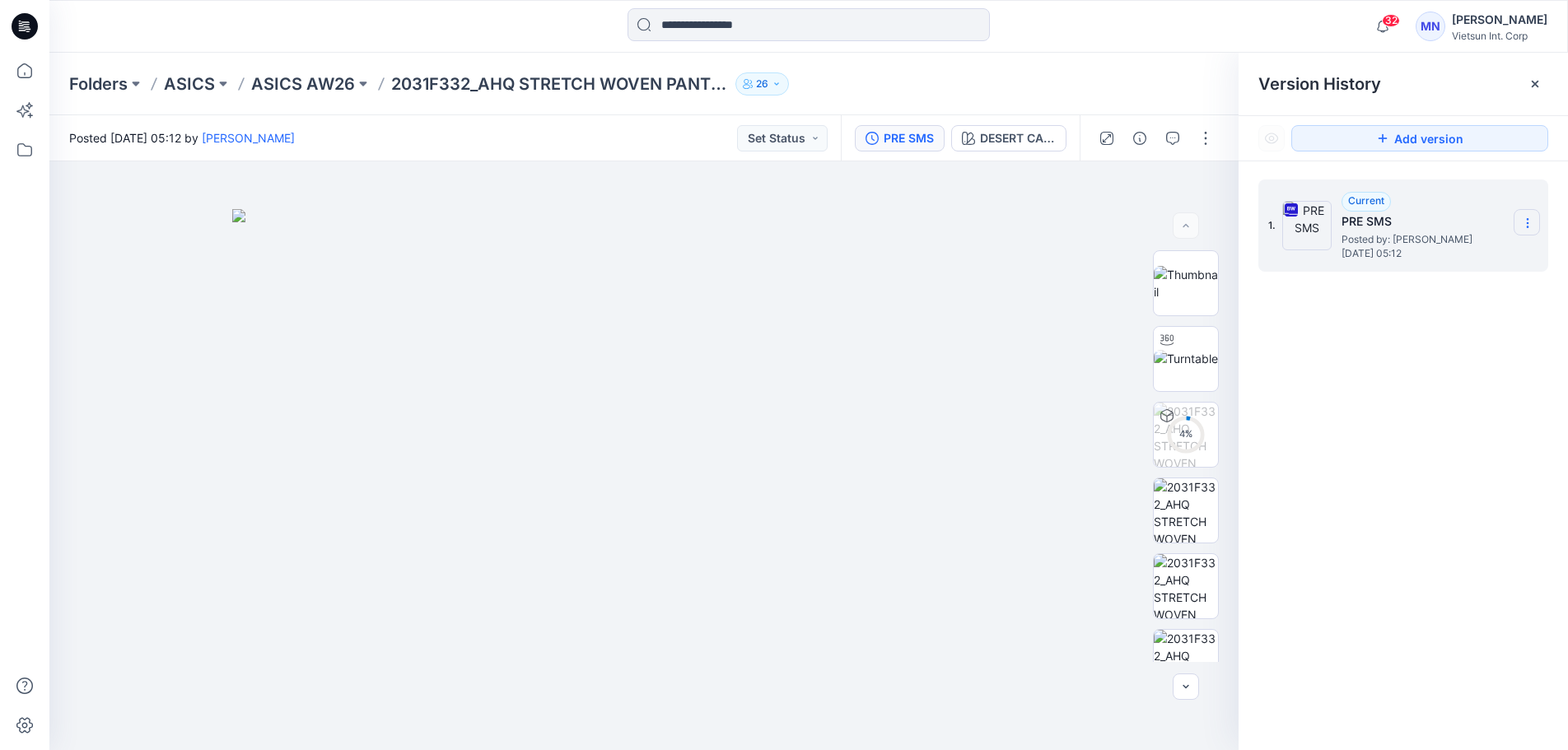
click at [1522, 223] on icon at bounding box center [1528, 223] width 13 height 13
click at [1441, 265] on span "Download Source BW File" at bounding box center [1443, 254] width 137 height 19
click at [355, 87] on p "ASICS AW26" at bounding box center [302, 83] width 104 height 23
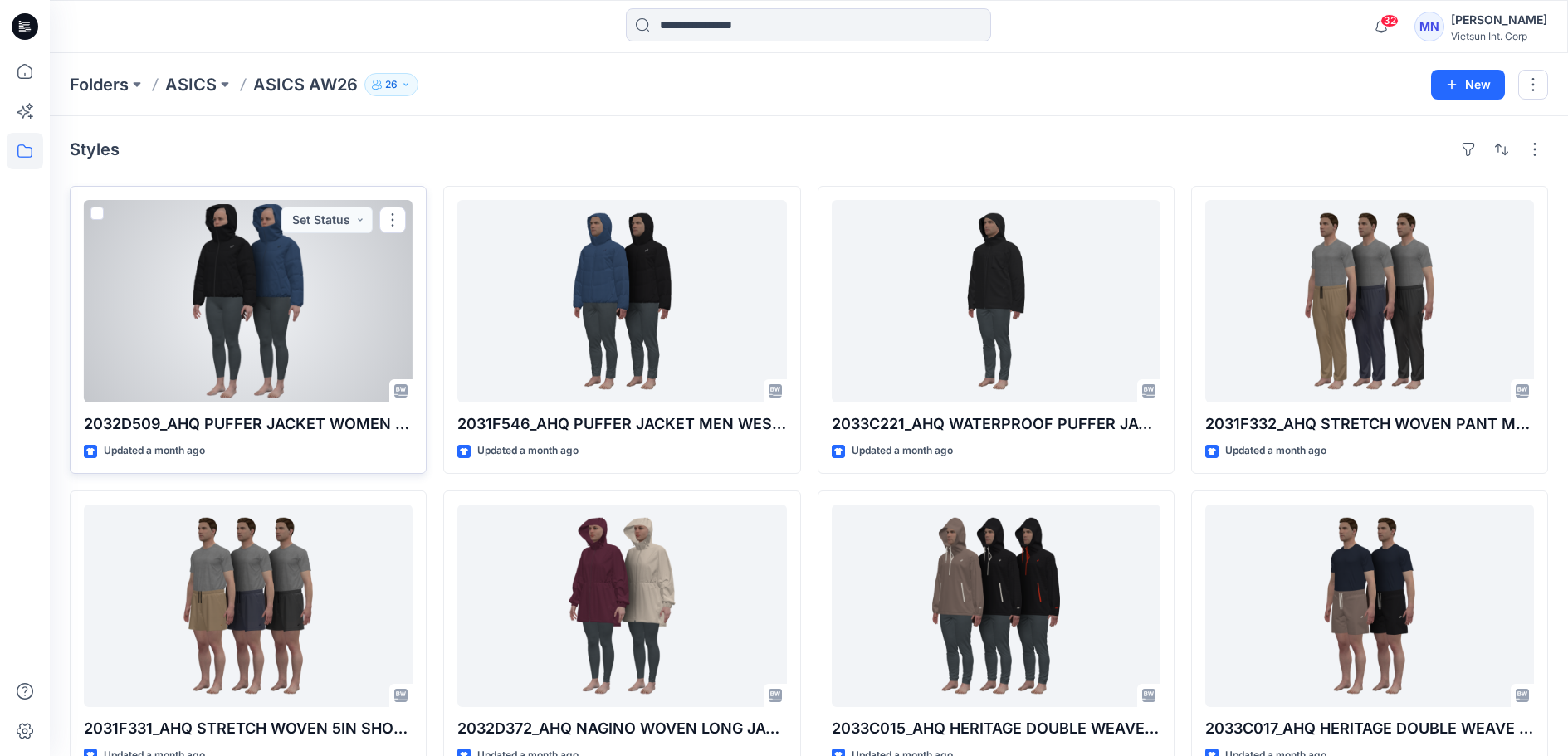
click at [305, 354] on div at bounding box center [248, 301] width 328 height 203
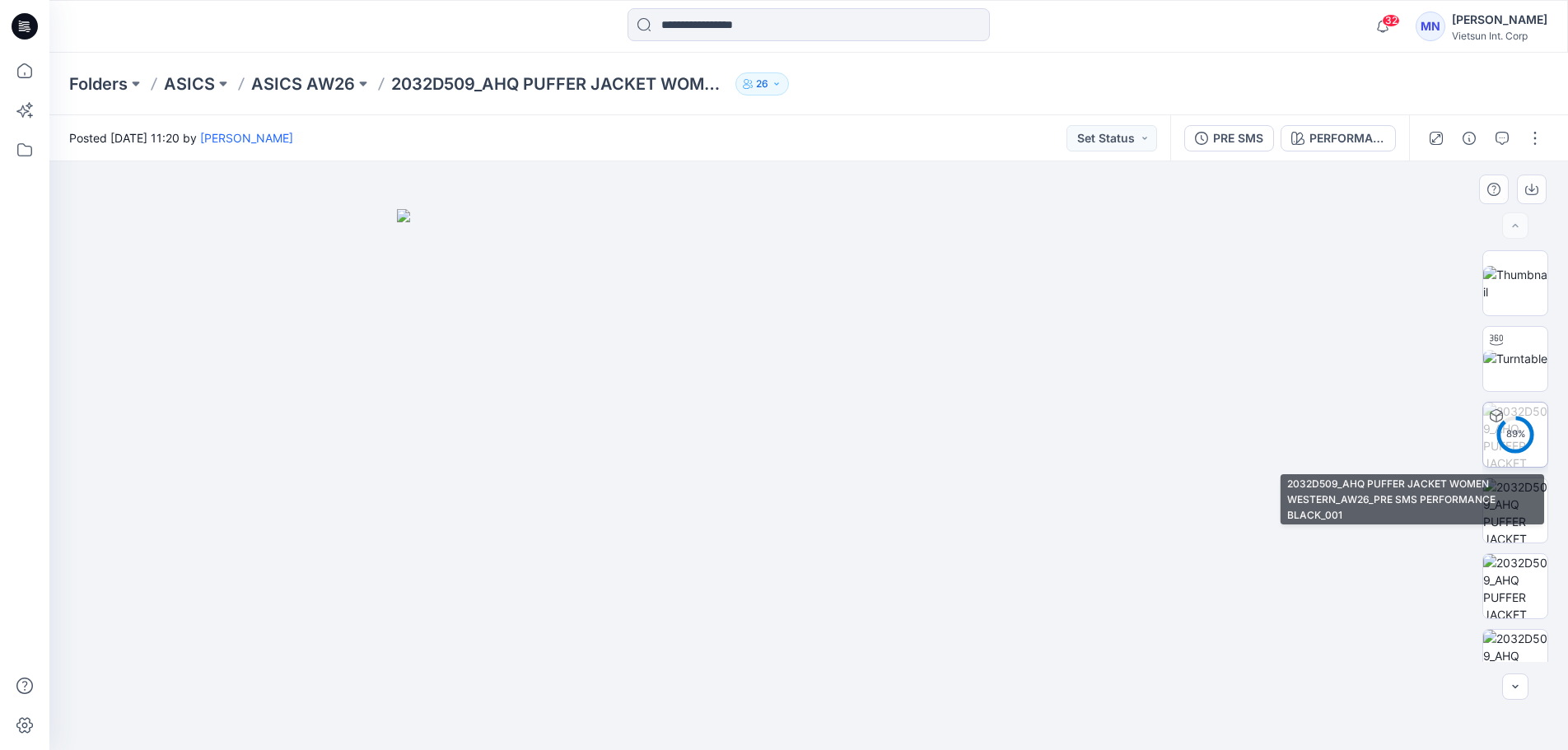
click at [1524, 428] on div "89 %" at bounding box center [1515, 434] width 40 height 14
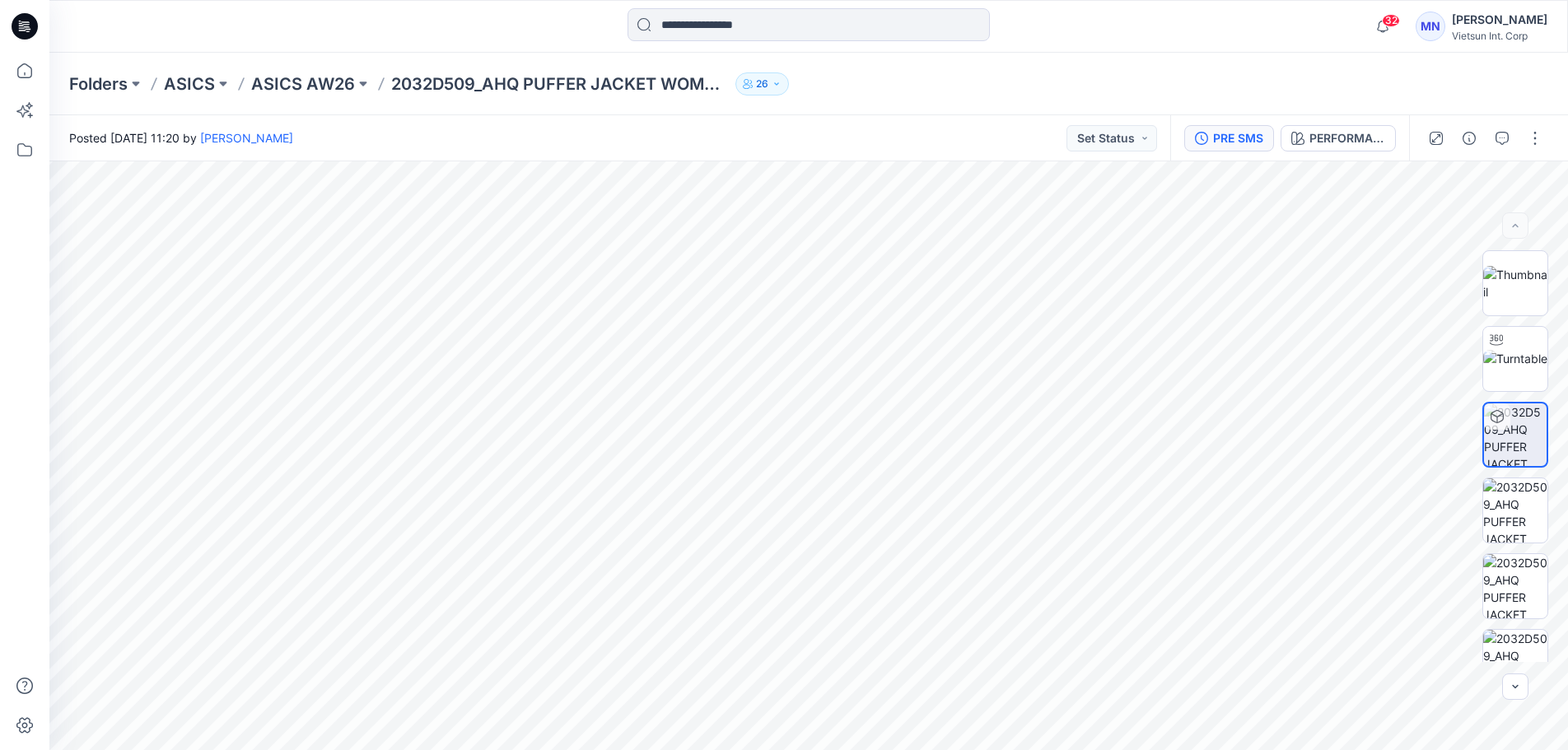
click at [1213, 140] on div "PRE SMS" at bounding box center [1239, 139] width 51 height 19
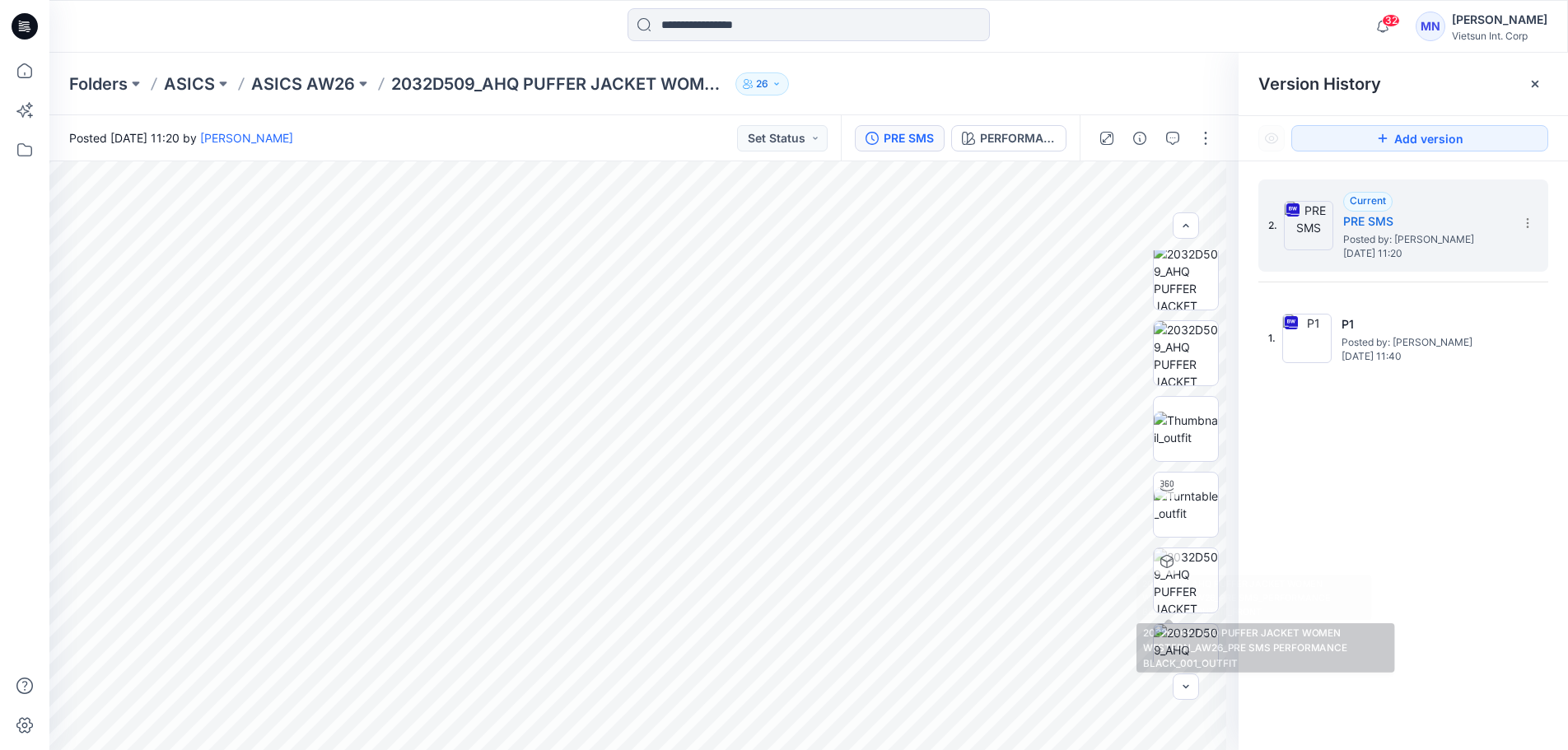
scroll to position [379, 0]
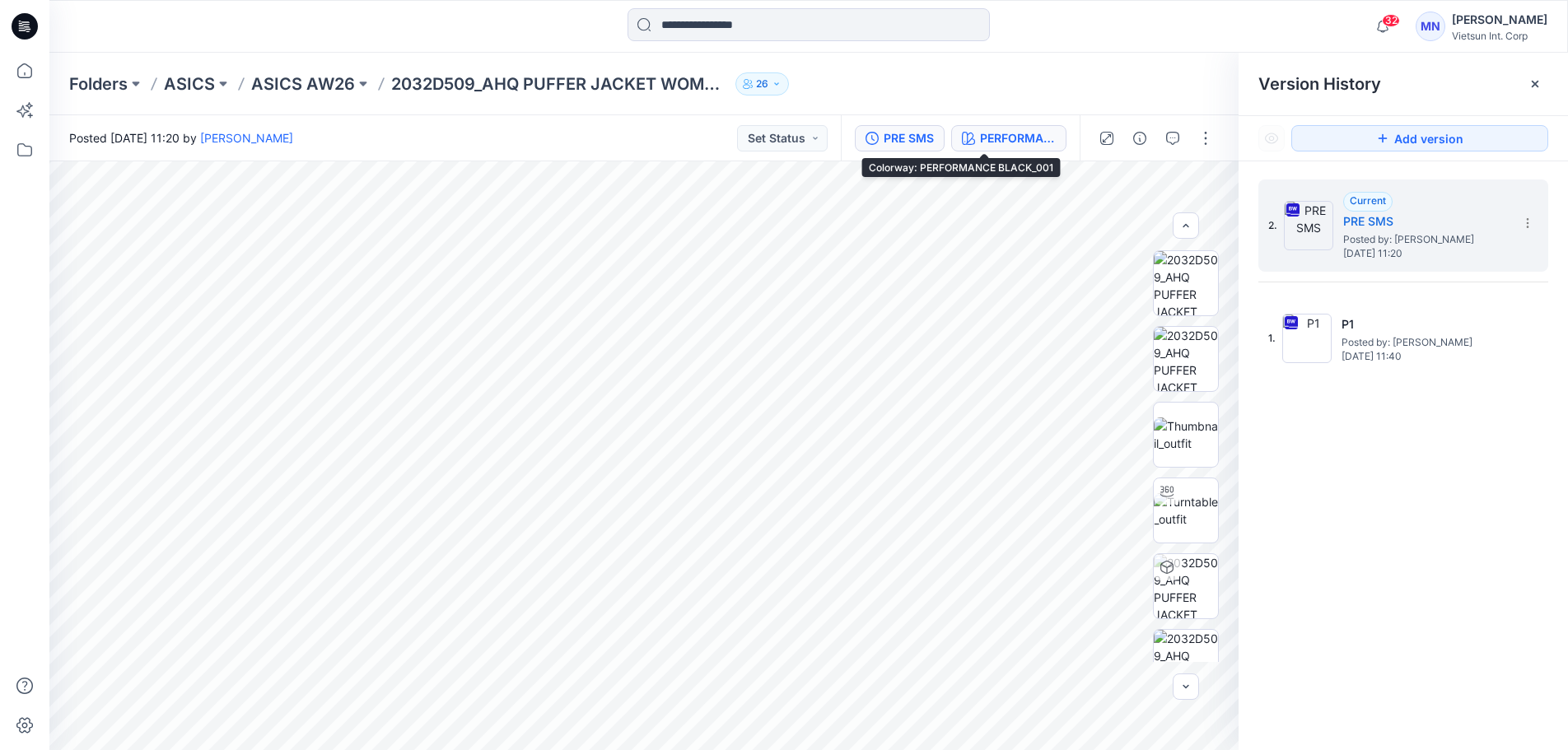
click at [980, 127] on button "PERFORMANCE BLACK_001" at bounding box center [1009, 138] width 115 height 26
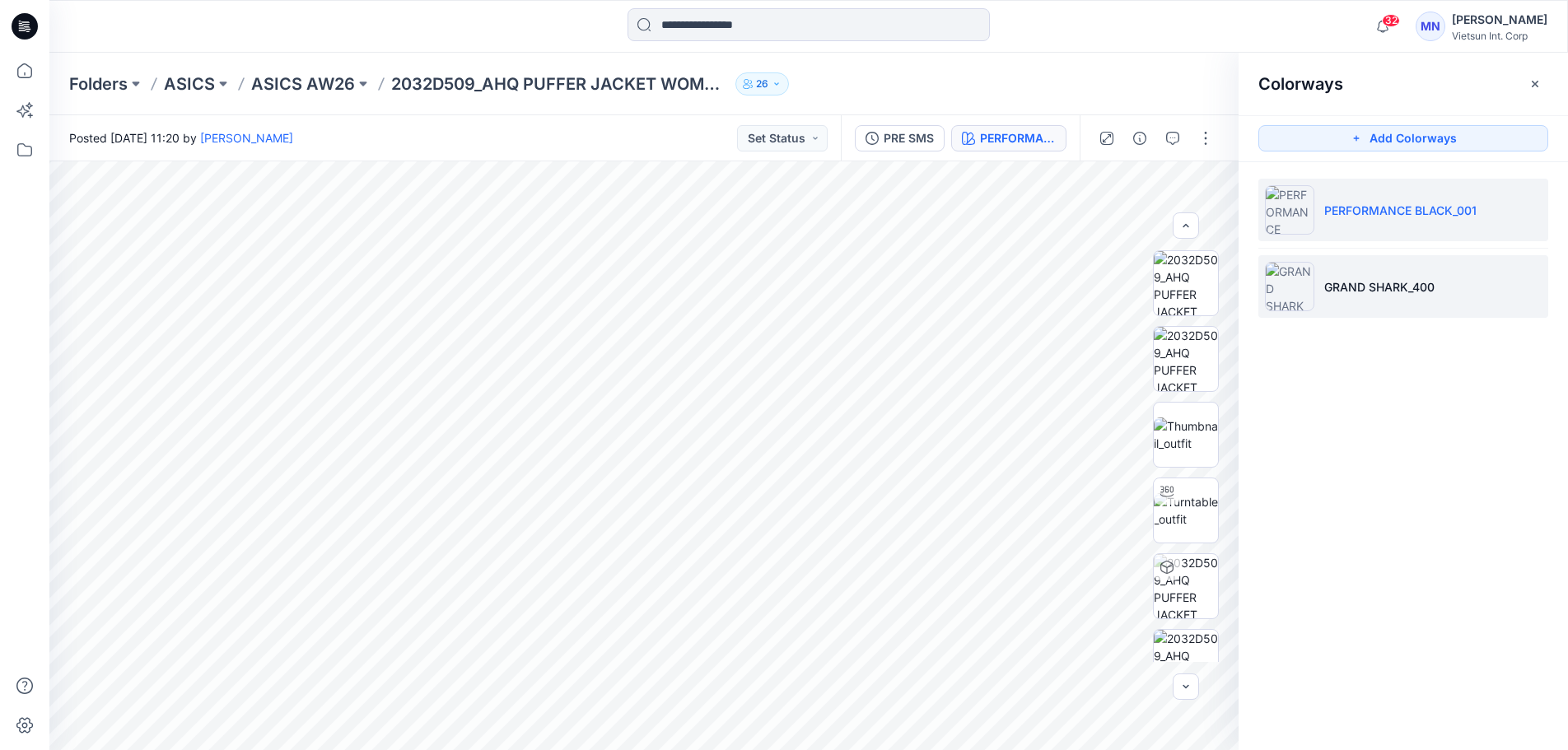
click at [1372, 279] on p "GRAND SHARK_400" at bounding box center [1379, 287] width 110 height 18
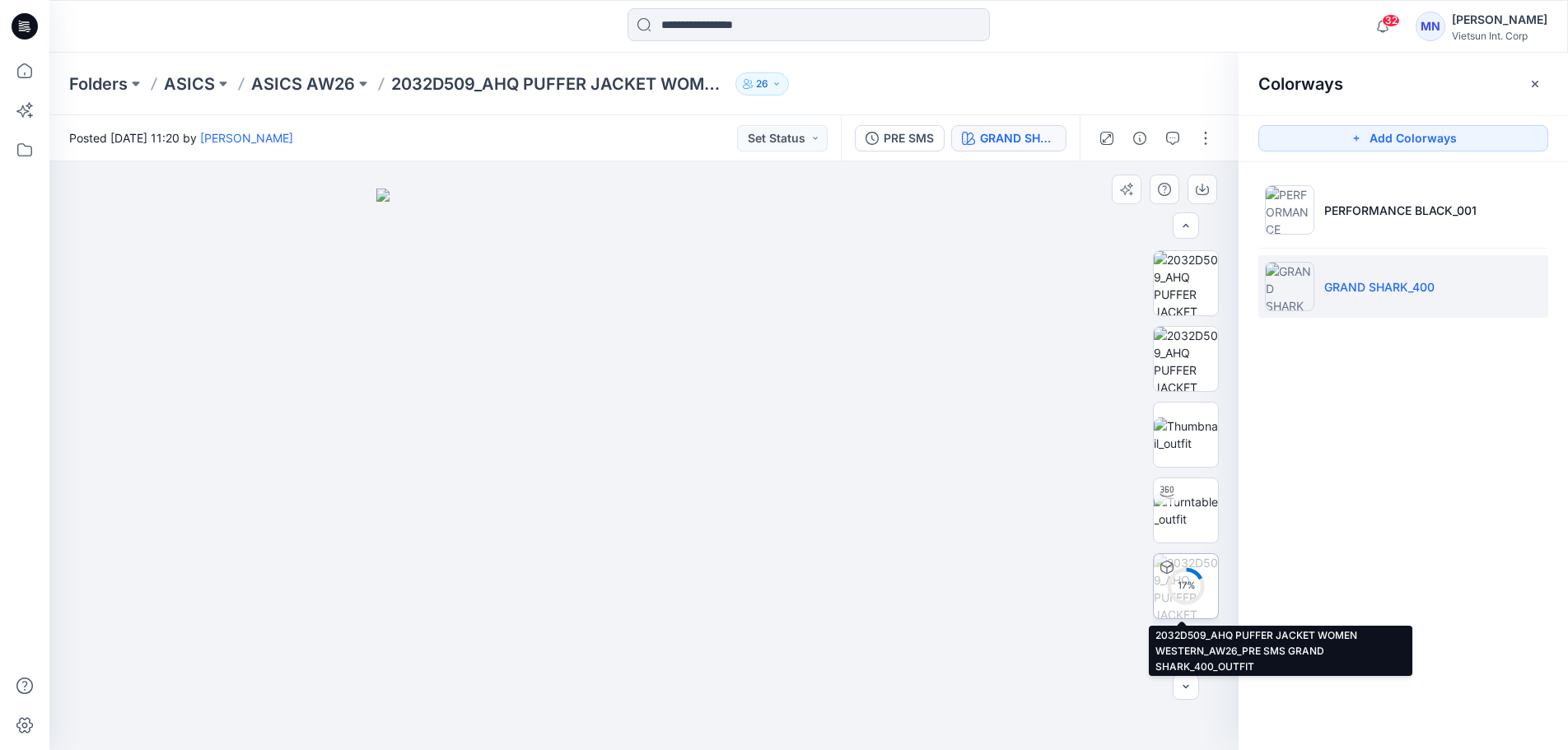
click at [1175, 592] on div "17 %" at bounding box center [1186, 586] width 40 height 14
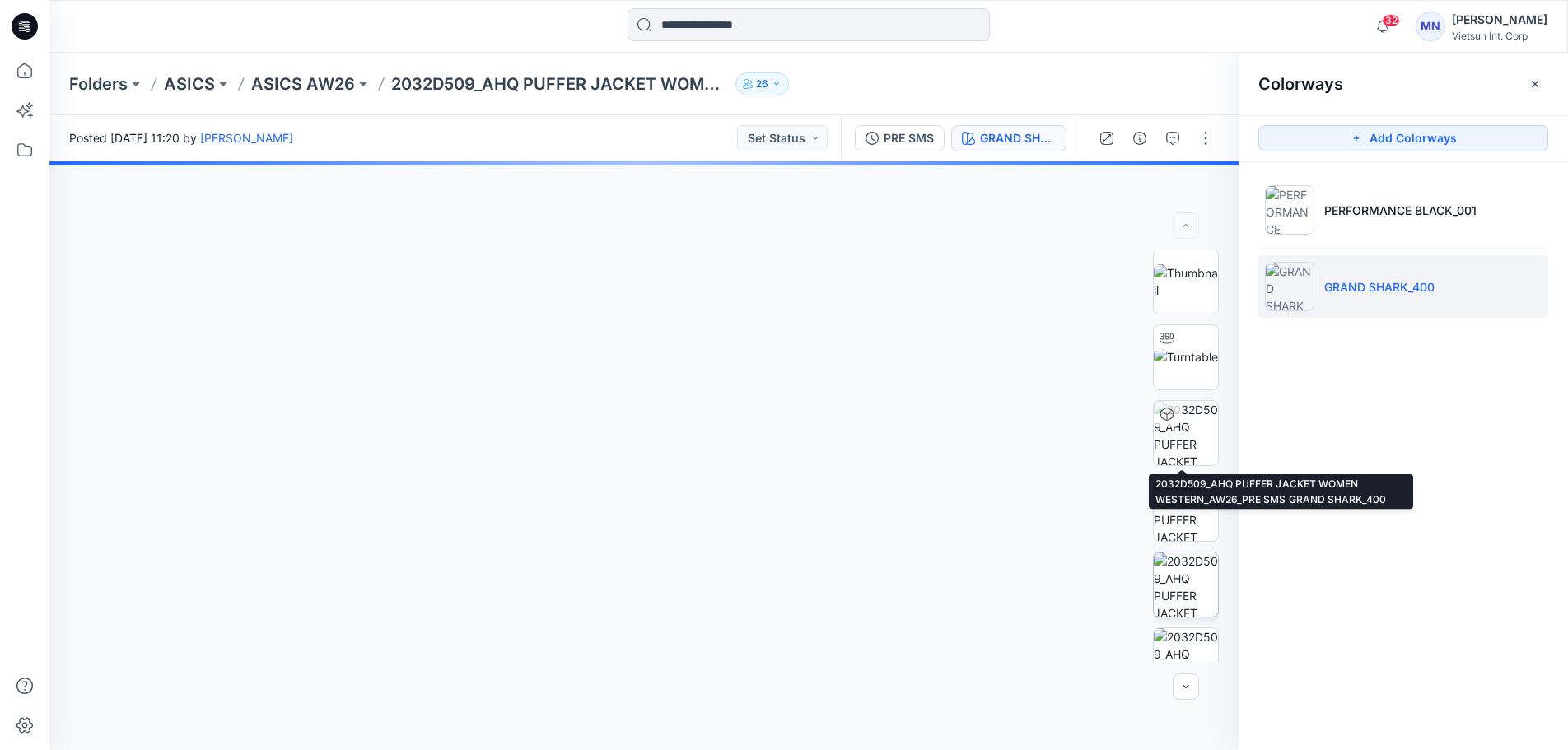
scroll to position [0, 0]
click at [1180, 435] on img at bounding box center [1186, 434] width 64 height 64
